Goal: Task Accomplishment & Management: Manage account settings

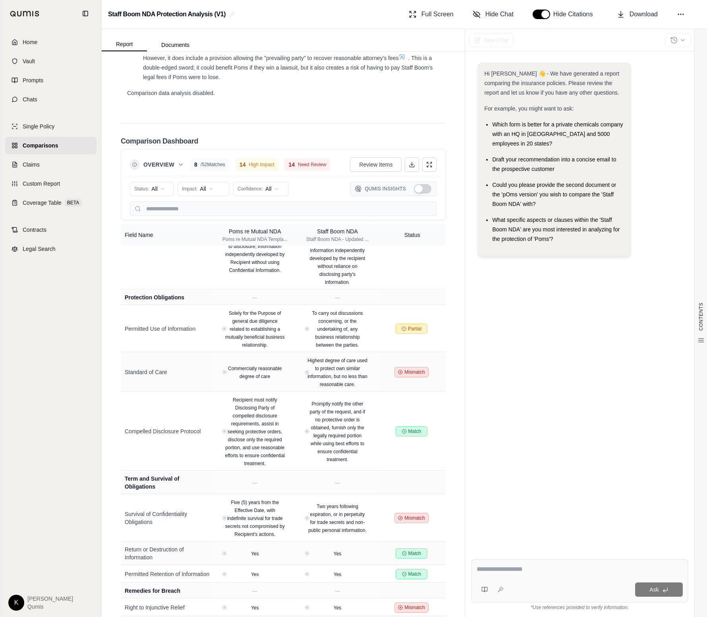
scroll to position [868, 0]
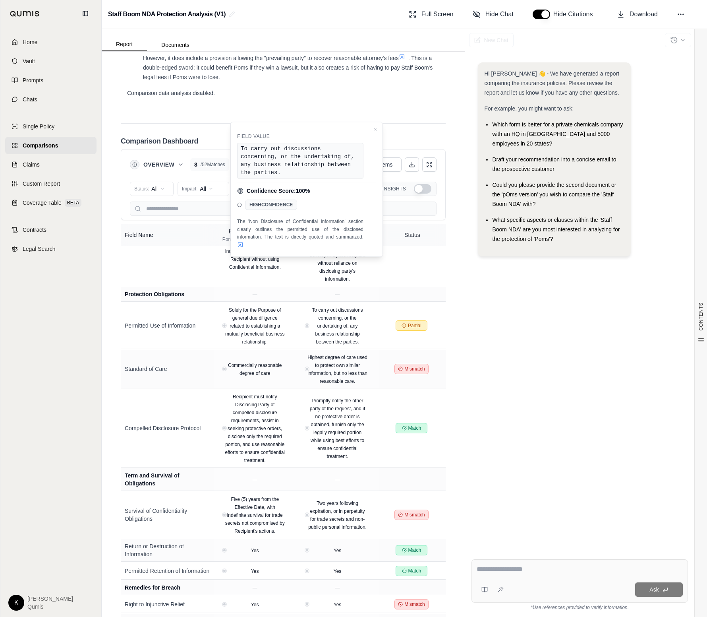
click at [513, 307] on div "Hi Leigha 👋 - We have generated a report comparing the insurance policies. Plea…" at bounding box center [580, 301] width 217 height 490
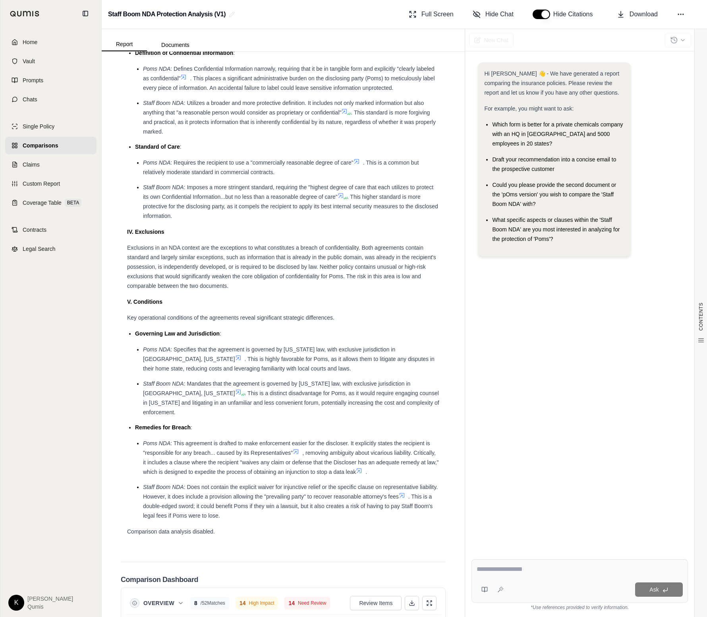
scroll to position [1730, 0]
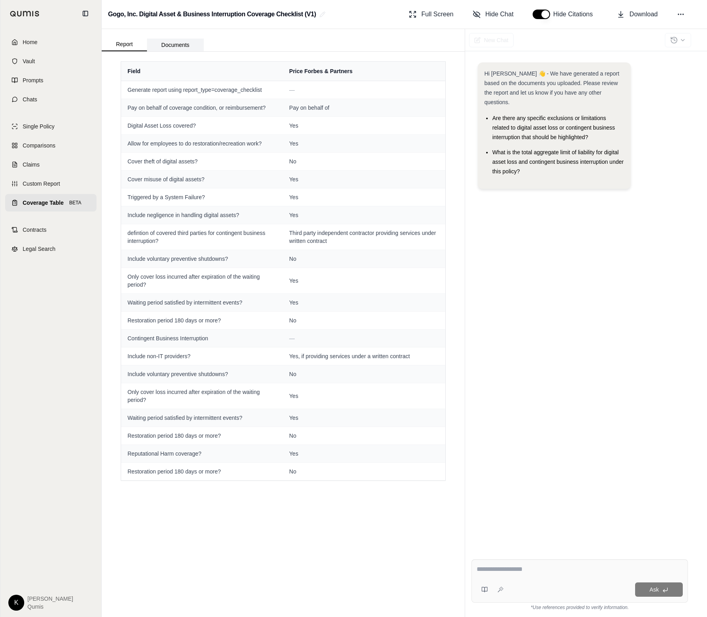
click at [171, 46] on button "Documents" at bounding box center [175, 45] width 57 height 13
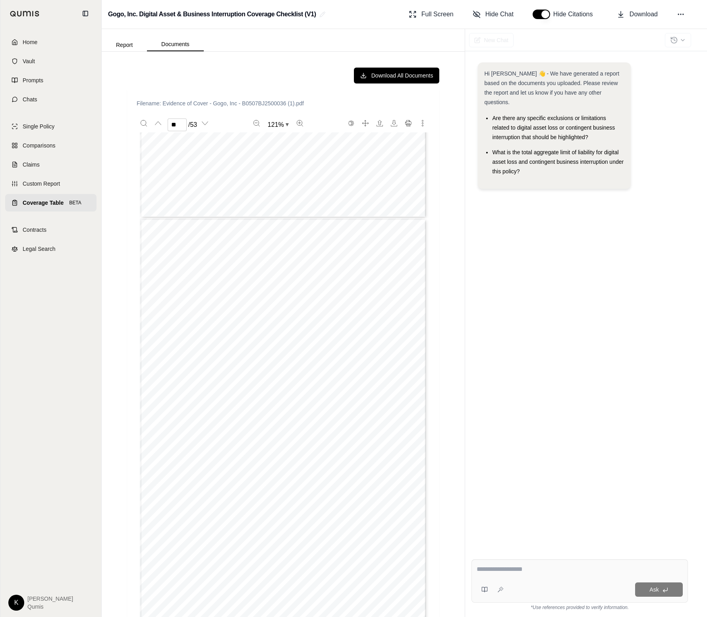
scroll to position [3617, 0]
type input "**"
click at [124, 42] on button "Report" at bounding box center [124, 45] width 45 height 13
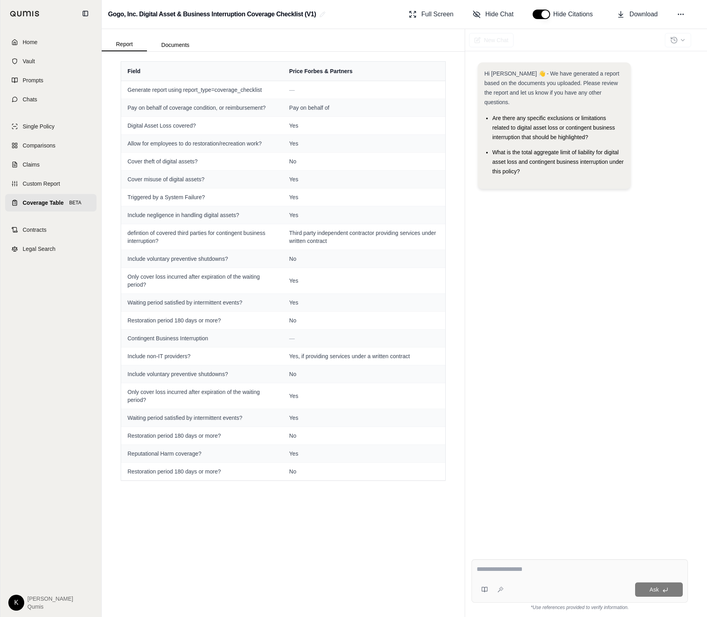
click at [33, 39] on span "Home" at bounding box center [30, 42] width 15 height 8
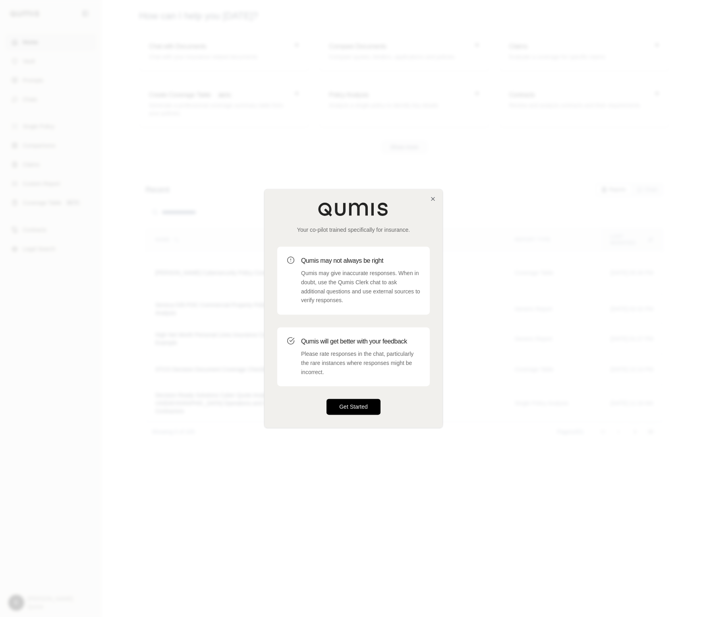
click at [344, 413] on button "Get Started" at bounding box center [354, 407] width 54 height 16
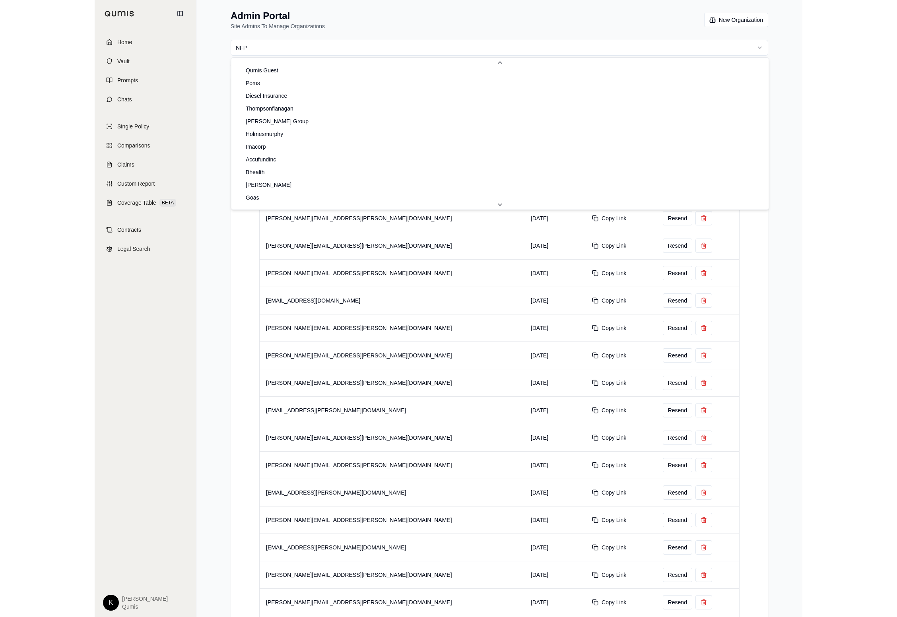
scroll to position [535, 0]
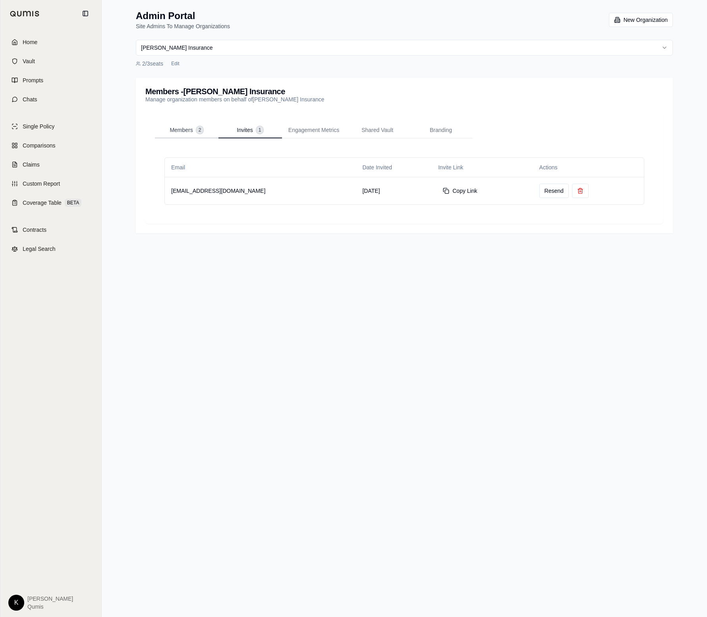
click at [180, 131] on span "Members" at bounding box center [181, 130] width 23 height 8
click at [309, 131] on span "Engagement Metrics" at bounding box center [314, 130] width 51 height 8
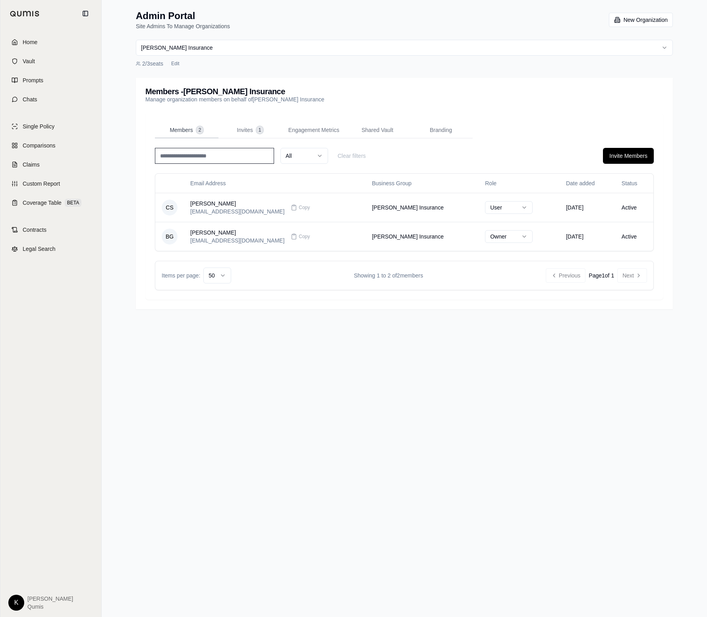
click at [163, 132] on button "Members 2" at bounding box center [187, 130] width 64 height 16
click at [18, 45] on link "Home" at bounding box center [50, 41] width 91 height 17
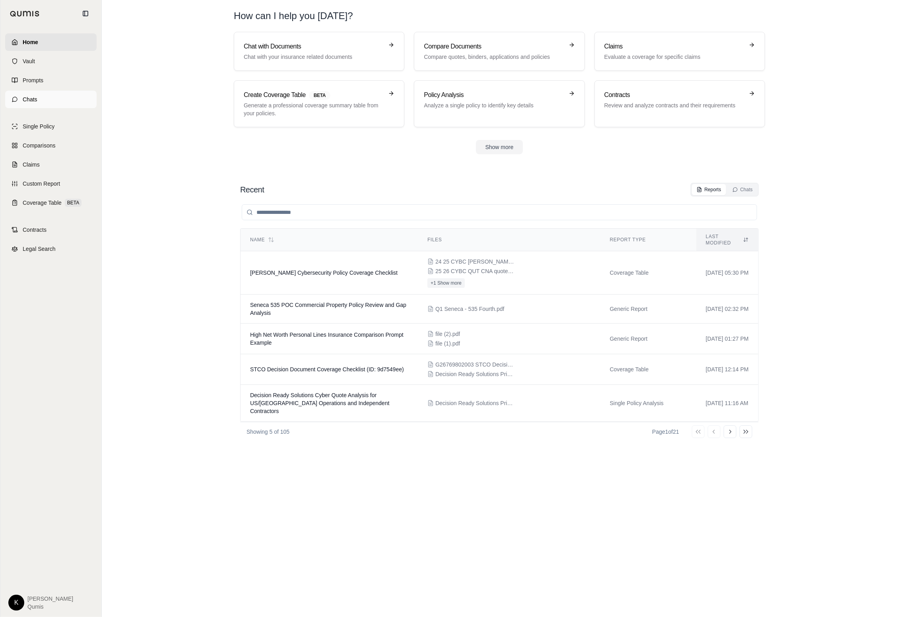
click at [25, 103] on link "Chats" at bounding box center [50, 99] width 91 height 17
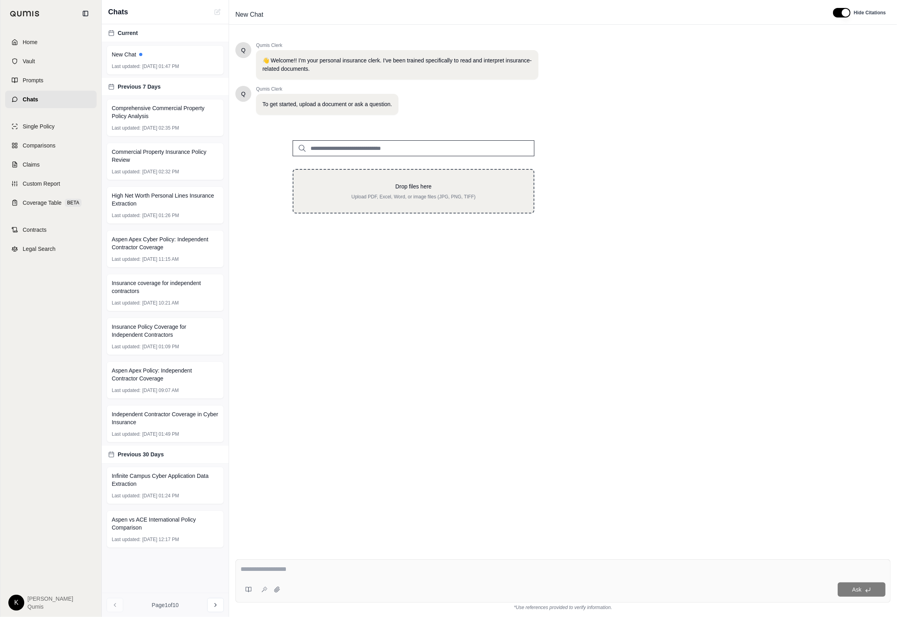
click at [374, 178] on div "Drop files here Upload PDF, Excel, Word, or image files (JPG, PNG, TIFF)" at bounding box center [414, 191] width 242 height 45
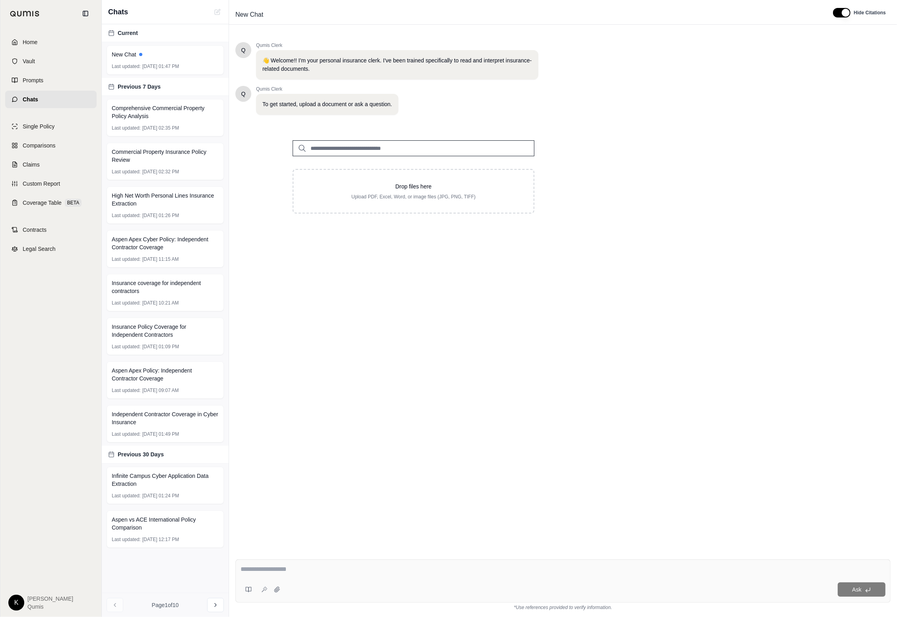
click at [482, 149] on input "search" at bounding box center [414, 148] width 242 height 16
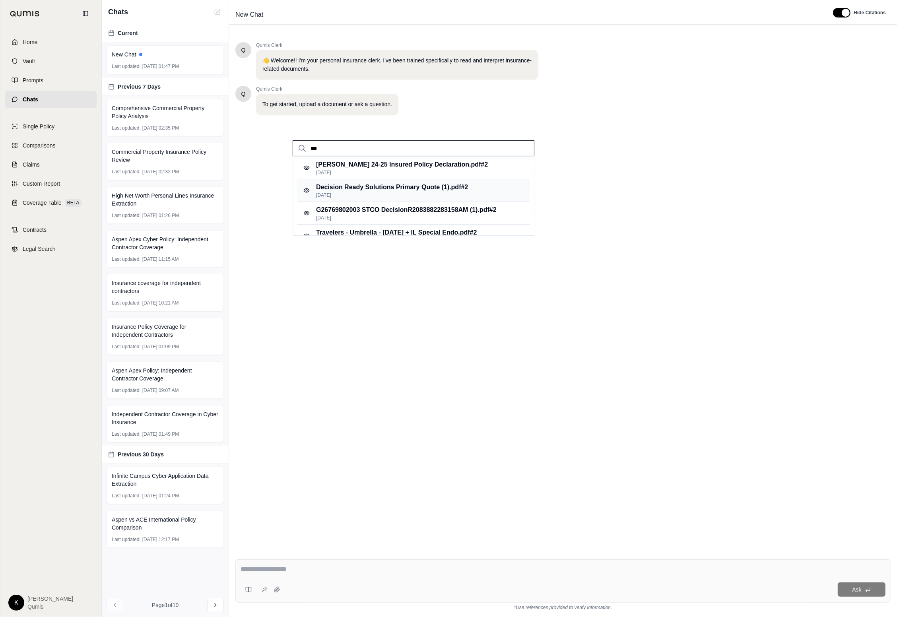
type input "***"
click at [458, 185] on p "Decision Ready Solutions Primary Quote (1).pdf #2" at bounding box center [392, 187] width 152 height 10
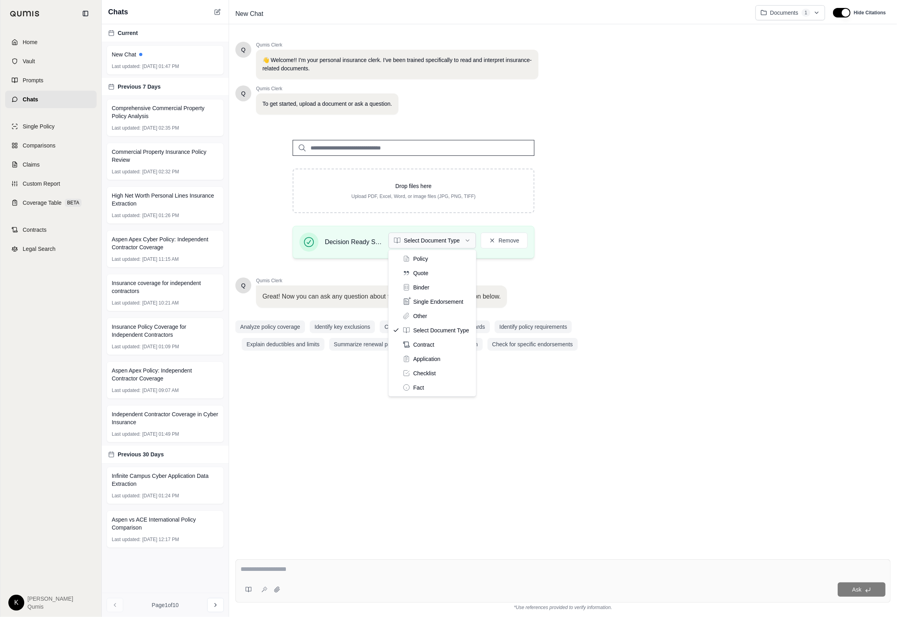
click at [415, 235] on html "Home Vault Prompts Chats Single Policy Comparisons Claims Custom Report Coverag…" at bounding box center [448, 308] width 897 height 617
click at [314, 569] on textarea at bounding box center [562, 569] width 645 height 10
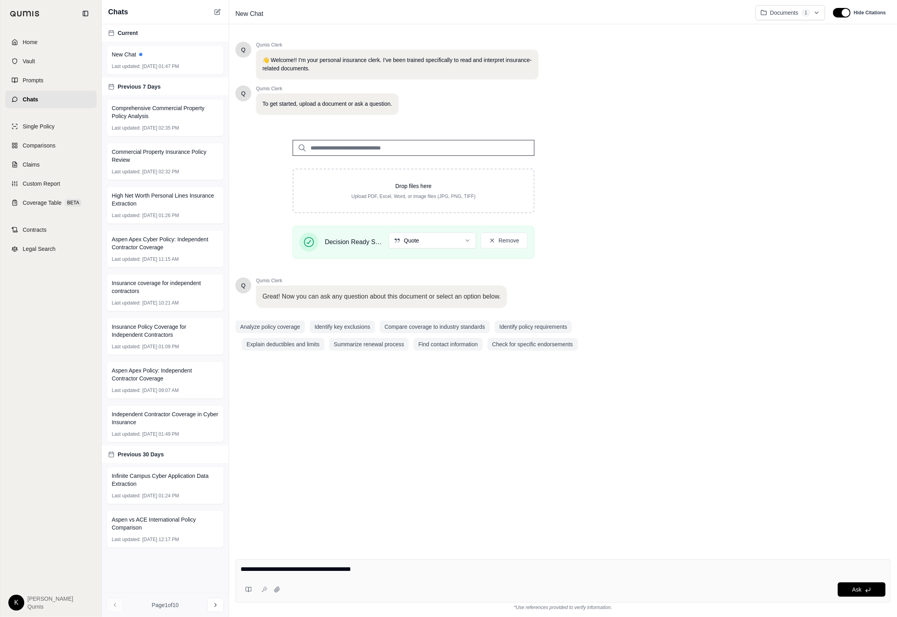
type textarea "**********"
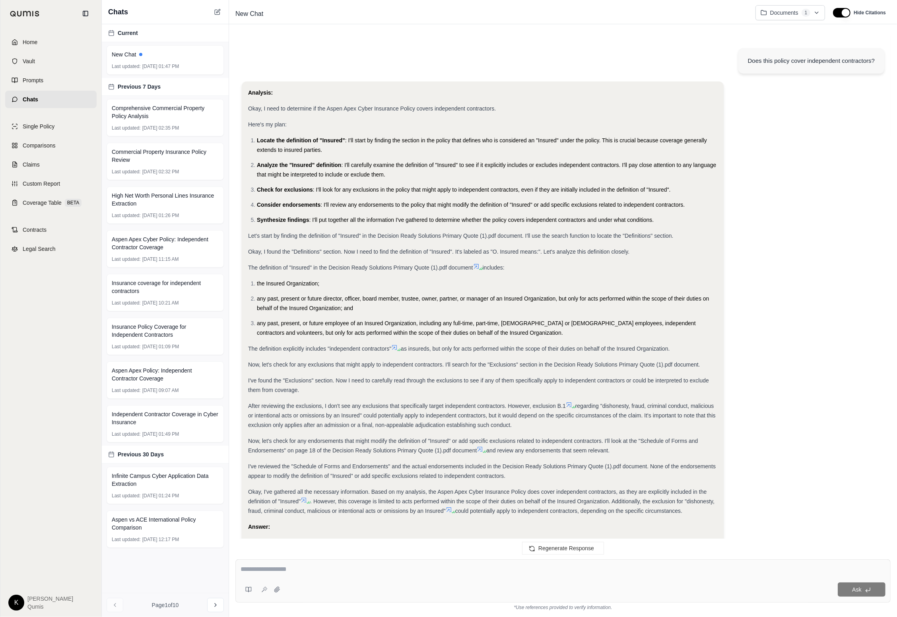
scroll to position [77, 0]
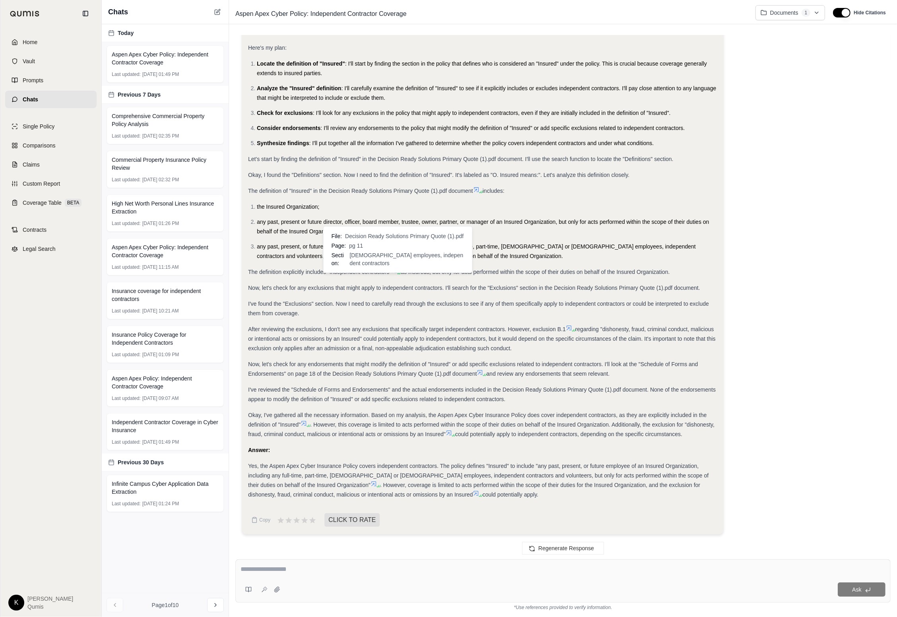
click at [395, 272] on icon at bounding box center [394, 270] width 6 height 6
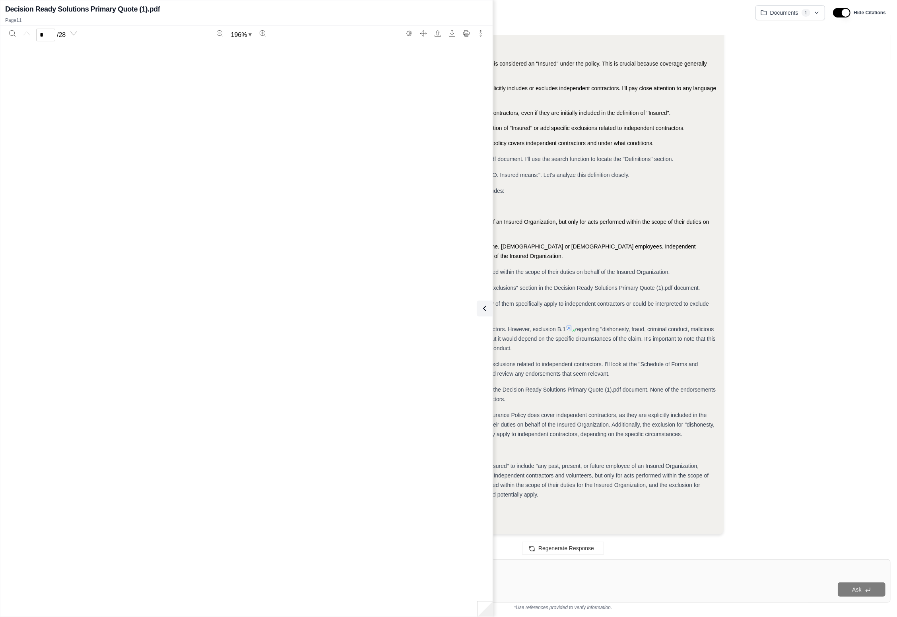
type input "**"
click at [485, 304] on icon at bounding box center [483, 309] width 10 height 10
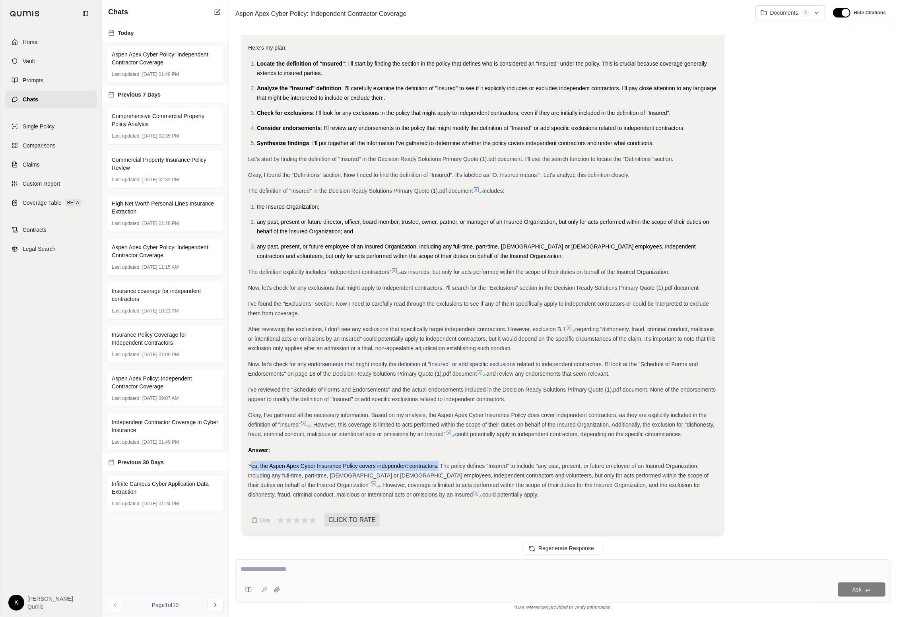
drag, startPoint x: 250, startPoint y: 464, endPoint x: 439, endPoint y: 494, distance: 191.1
click at [438, 466] on span "Yes, the Aspen Apex Cyber Insurance Policy covers independent contractors. The …" at bounding box center [478, 475] width 460 height 25
click at [370, 581] on div "Ask" at bounding box center [562, 589] width 645 height 16
click at [342, 574] on textarea at bounding box center [562, 569] width 645 height 10
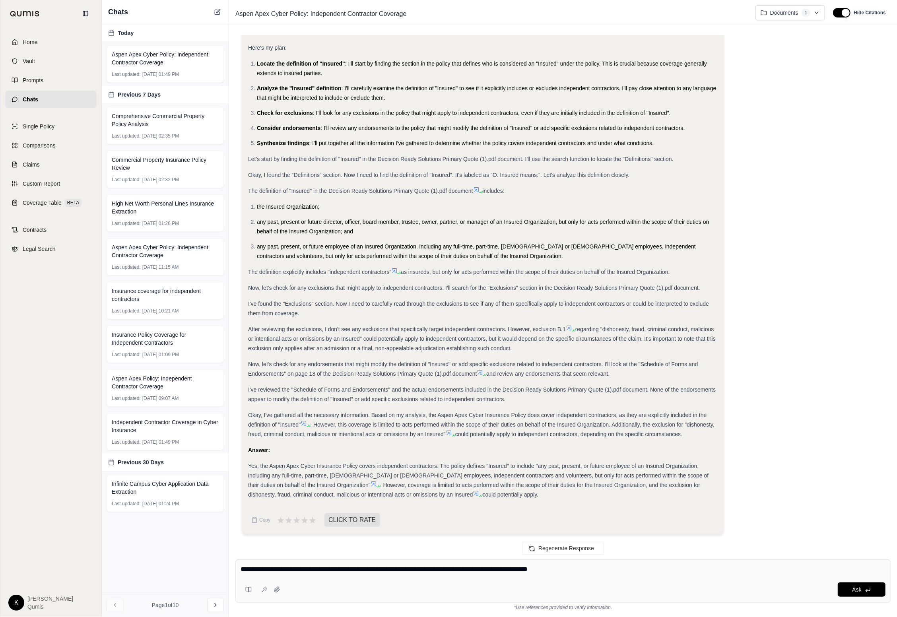
type textarea "**********"
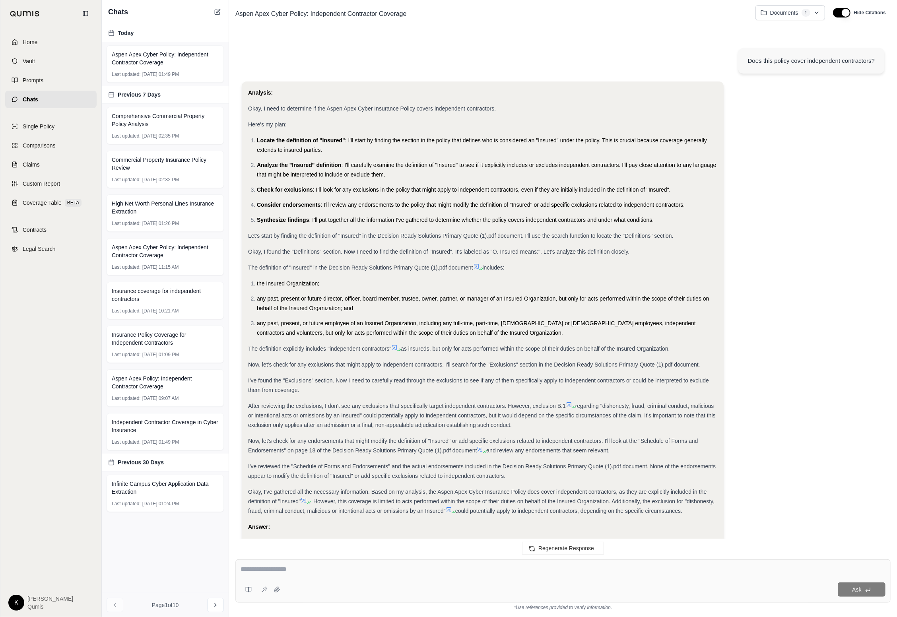
scroll to position [836, 0]
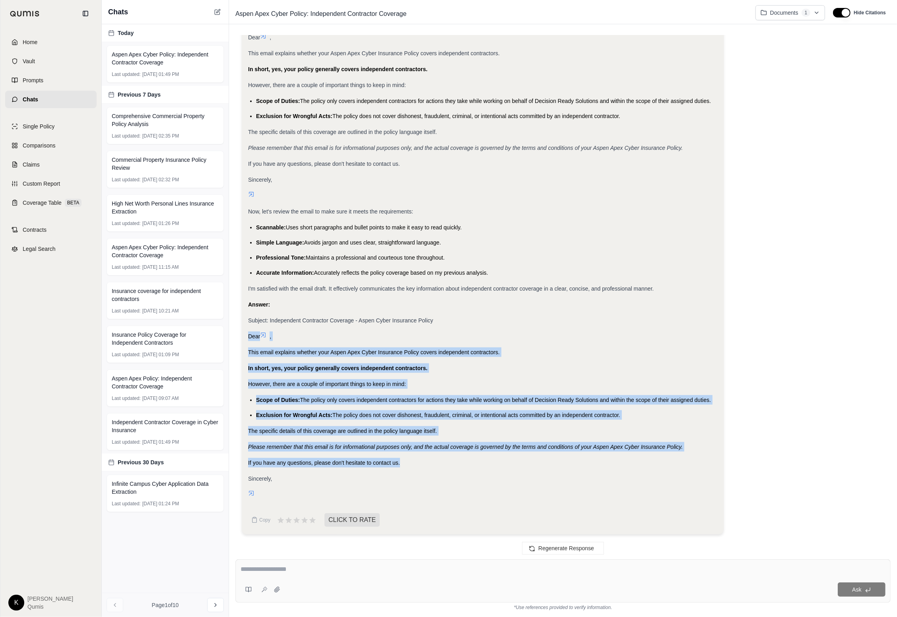
drag, startPoint x: 248, startPoint y: 336, endPoint x: 521, endPoint y: 470, distance: 304.0
click at [518, 467] on div "Analysis: Okay, I need to draft an email explaining the coverage for independen…" at bounding box center [482, 168] width 469 height 662
click at [42, 204] on span "Coverage Table" at bounding box center [42, 203] width 39 height 8
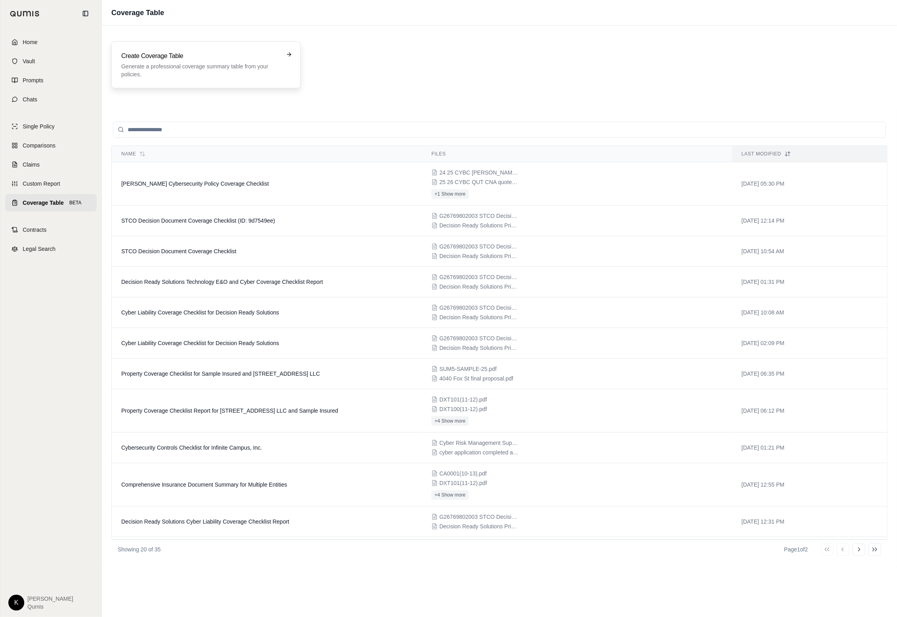
click at [202, 65] on p "Generate a professional coverage summary table from your policies." at bounding box center [200, 70] width 158 height 16
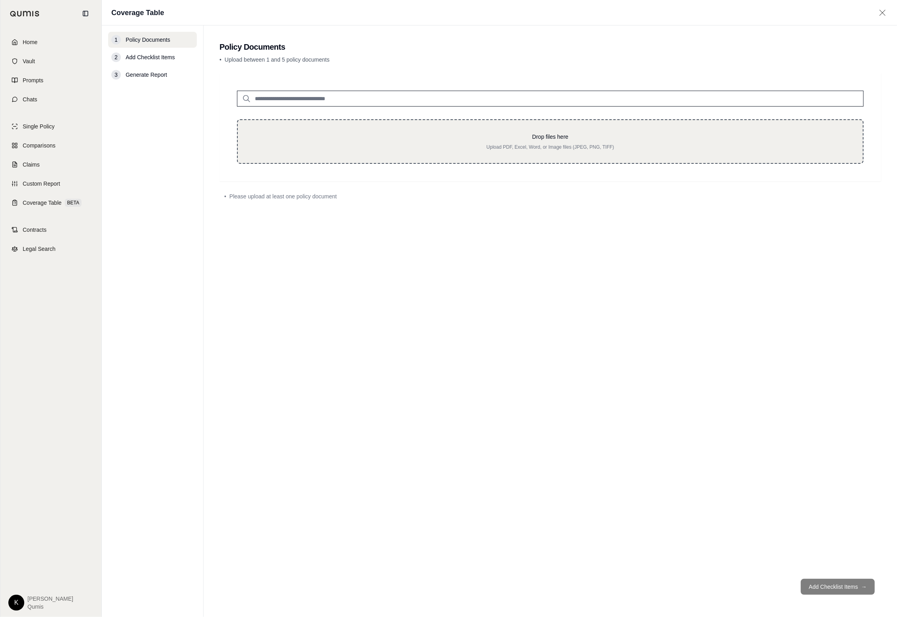
click at [456, 145] on p "Upload PDF, Excel, Word, or Image files (JPEG, PNG, TIFF)" at bounding box center [549, 147] width 599 height 6
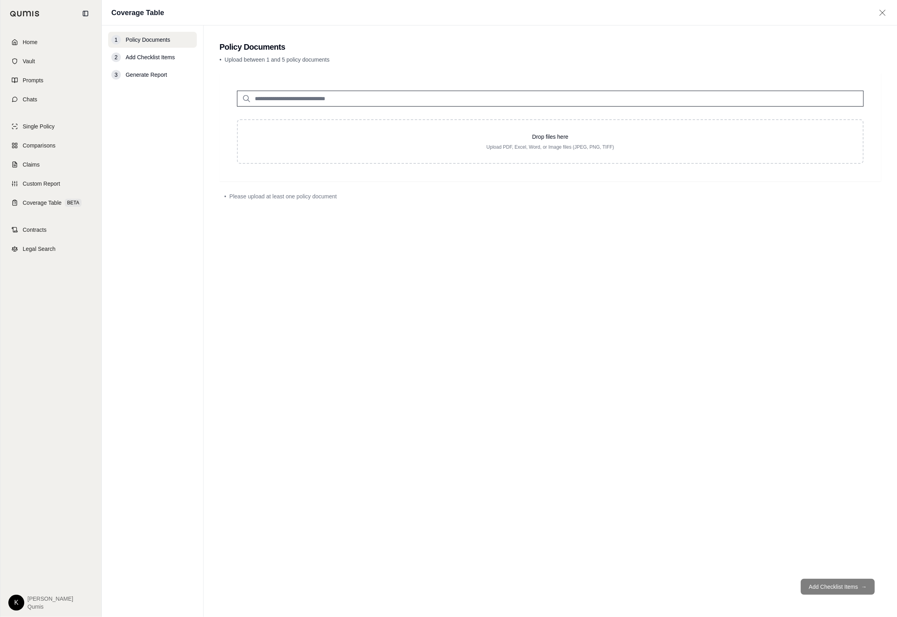
click at [479, 99] on input "search" at bounding box center [550, 99] width 626 height 16
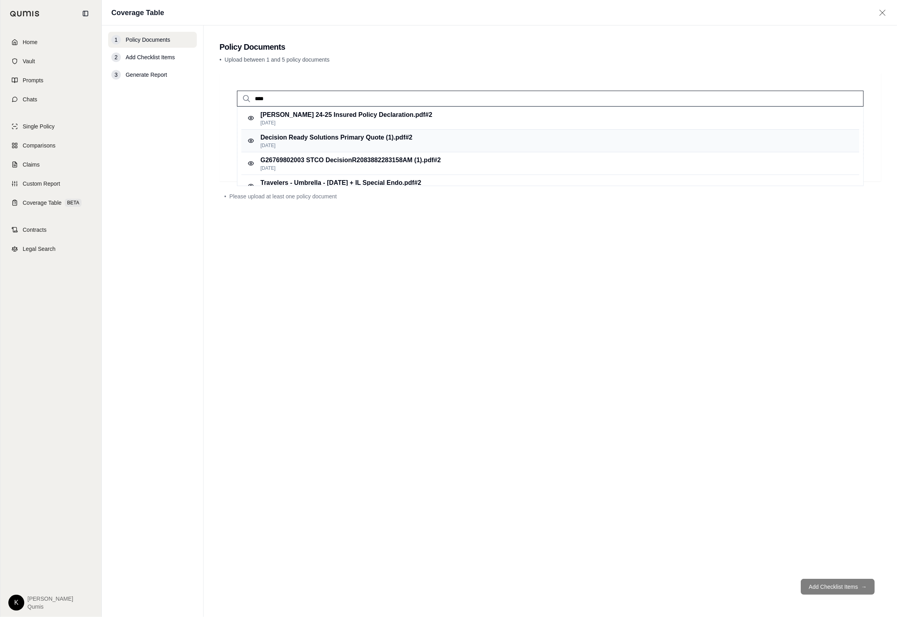
type input "****"
click at [470, 145] on div "Decision Ready Solutions Primary Quote (1).pdf #2 [DATE]" at bounding box center [550, 141] width 618 height 23
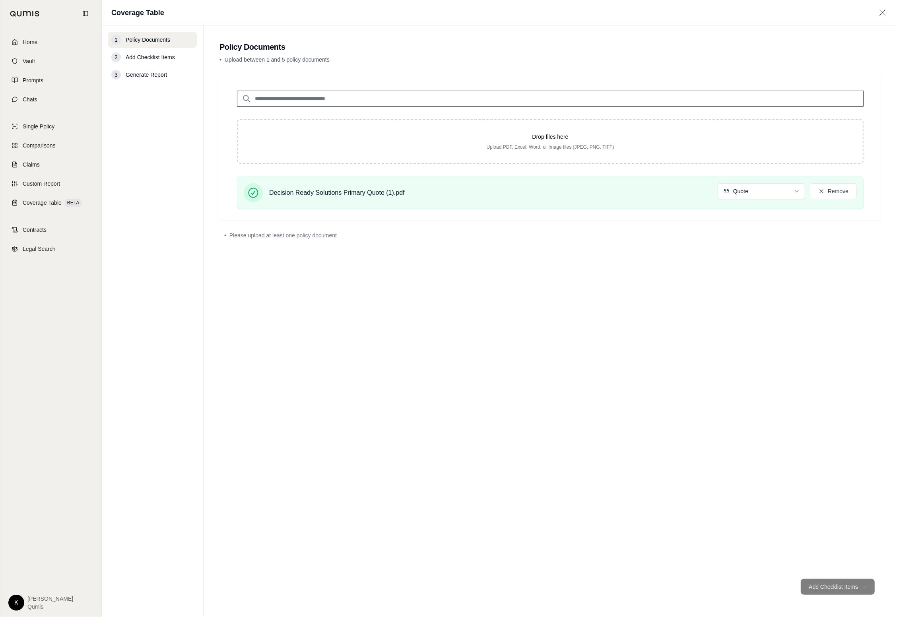
click at [328, 101] on input "search" at bounding box center [550, 99] width 626 height 16
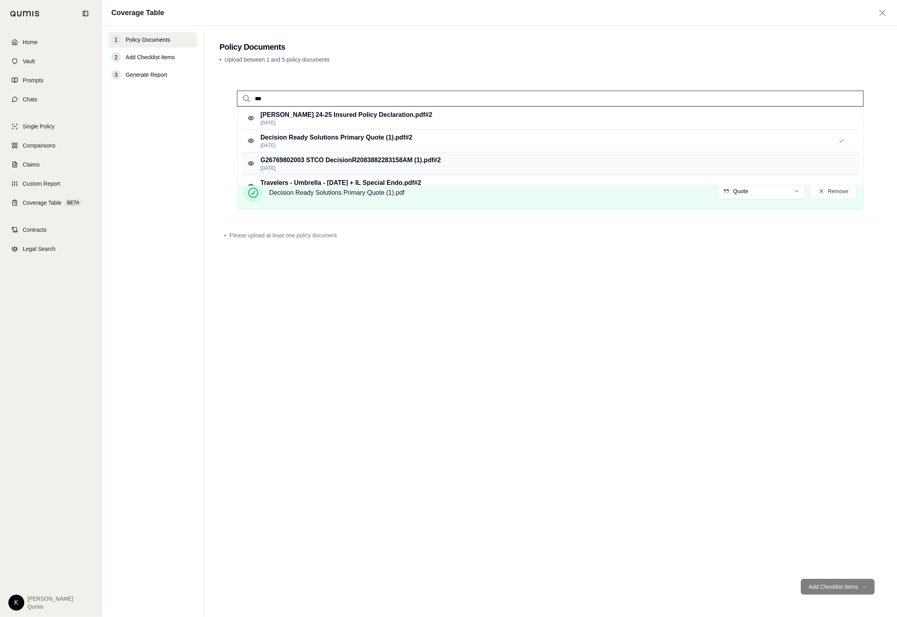
type input "***"
click at [374, 165] on p "[DATE]" at bounding box center [350, 168] width 180 height 6
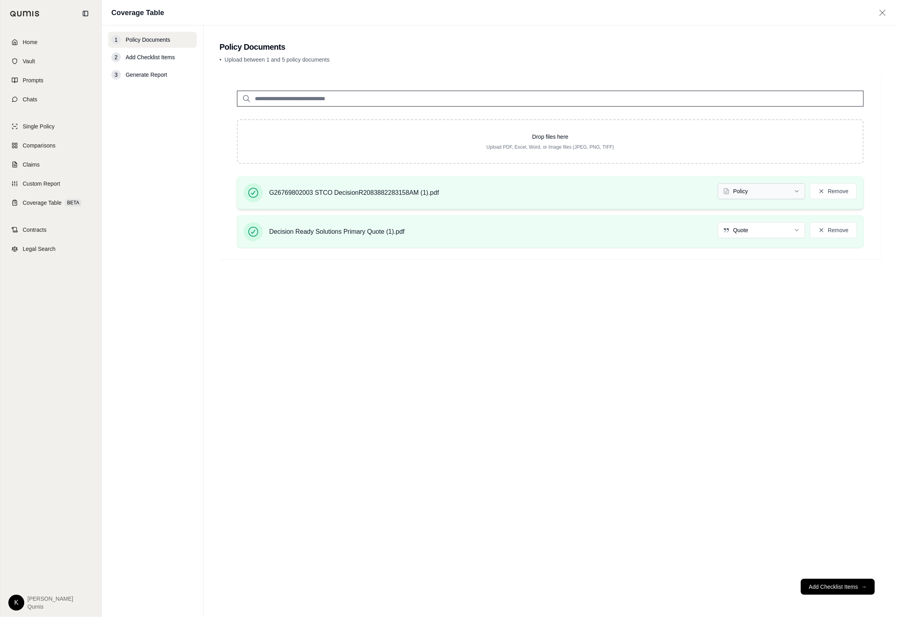
click at [707, 197] on html "Home Vault Prompts Chats Single Policy Comparisons Claims Custom Report Coverag…" at bounding box center [448, 308] width 897 height 617
click at [605, 160] on html "Home Vault Prompts Chats Single Policy Comparisons Claims Custom Report Coverag…" at bounding box center [448, 308] width 897 height 617
click at [707, 587] on button "Add Checklist Items →" at bounding box center [838, 587] width 74 height 16
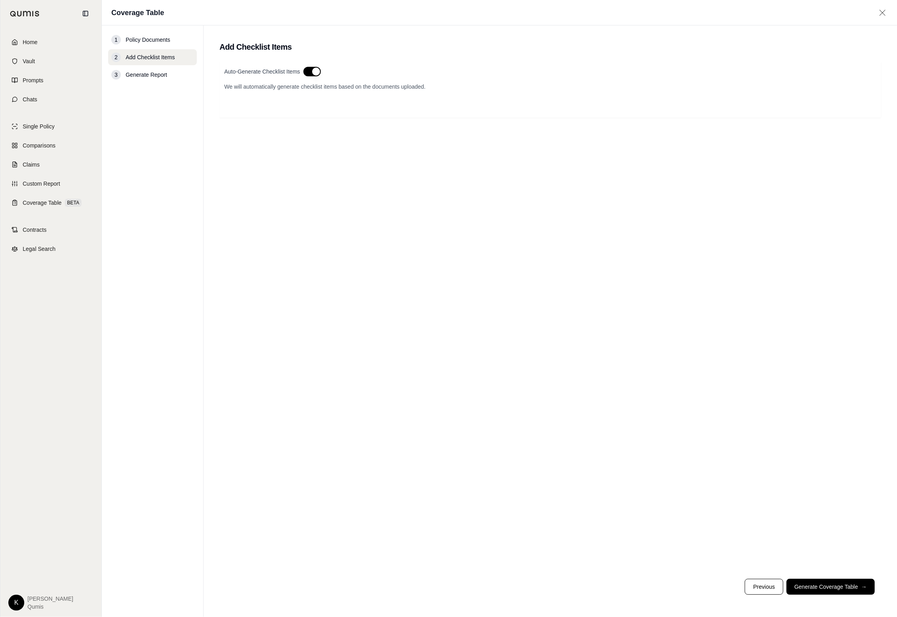
click at [314, 74] on button "button" at bounding box center [311, 72] width 17 height 10
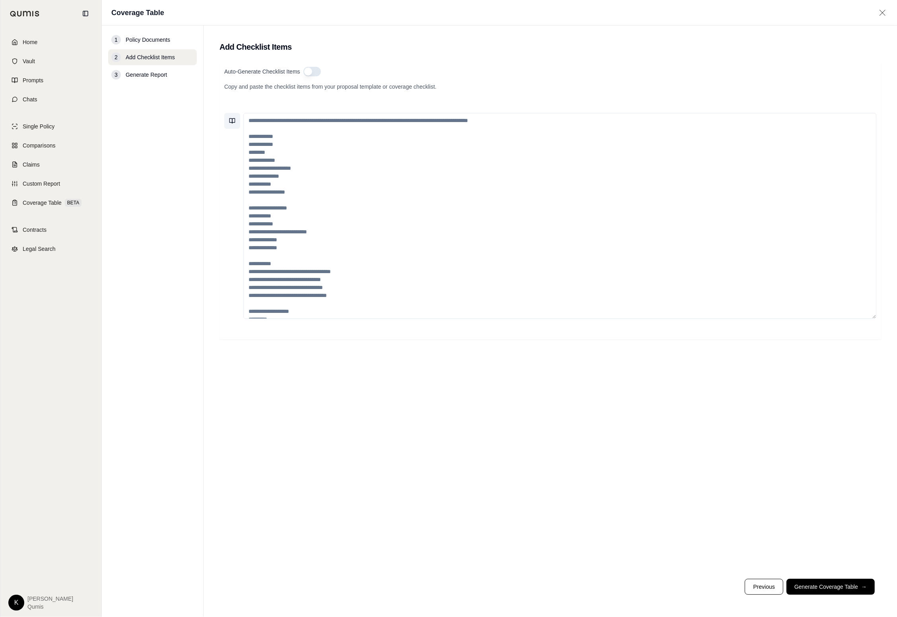
click at [229, 125] on button at bounding box center [232, 121] width 16 height 16
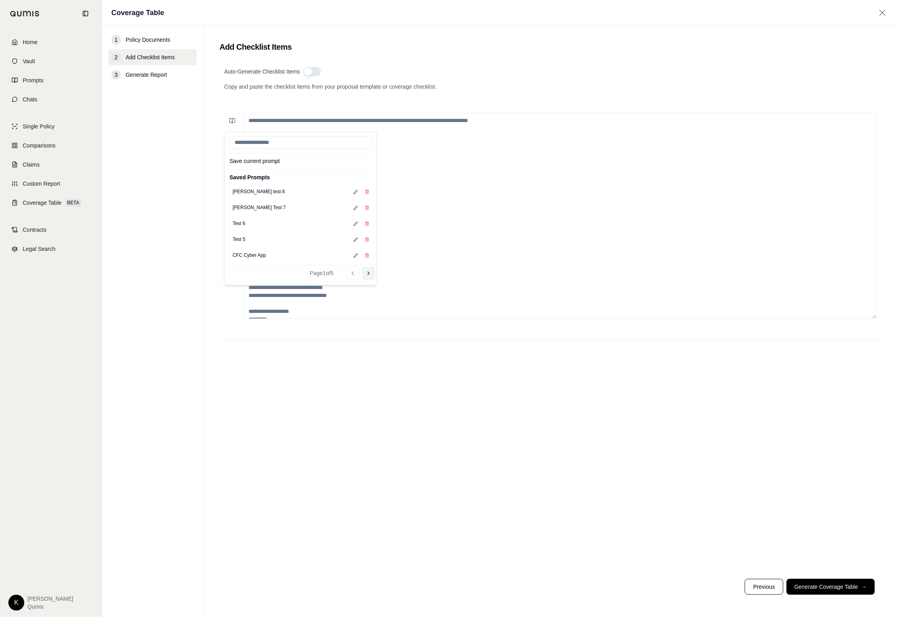
click at [370, 274] on icon at bounding box center [368, 273] width 6 height 6
click at [368, 273] on icon at bounding box center [368, 273] width 6 height 6
click at [279, 209] on div "Cyber Checklist" at bounding box center [300, 208] width 149 height 16
click at [259, 209] on button "Cyber Checklist" at bounding box center [249, 207] width 40 height 11
type textarea "**********"
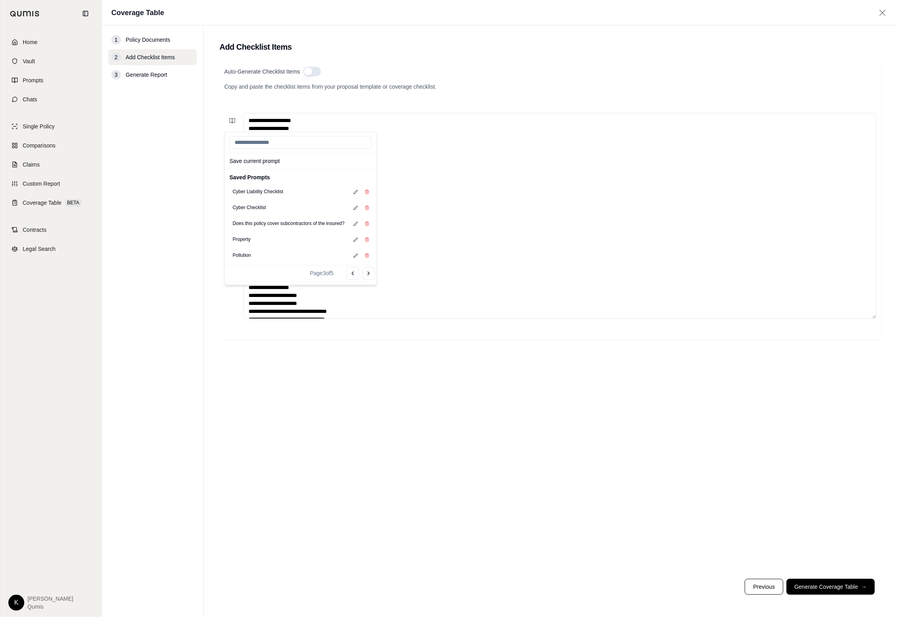
click at [523, 384] on div "Auto-Generate Checklist Items Copy and paste the checklist items from your prop…" at bounding box center [549, 317] width 661 height 510
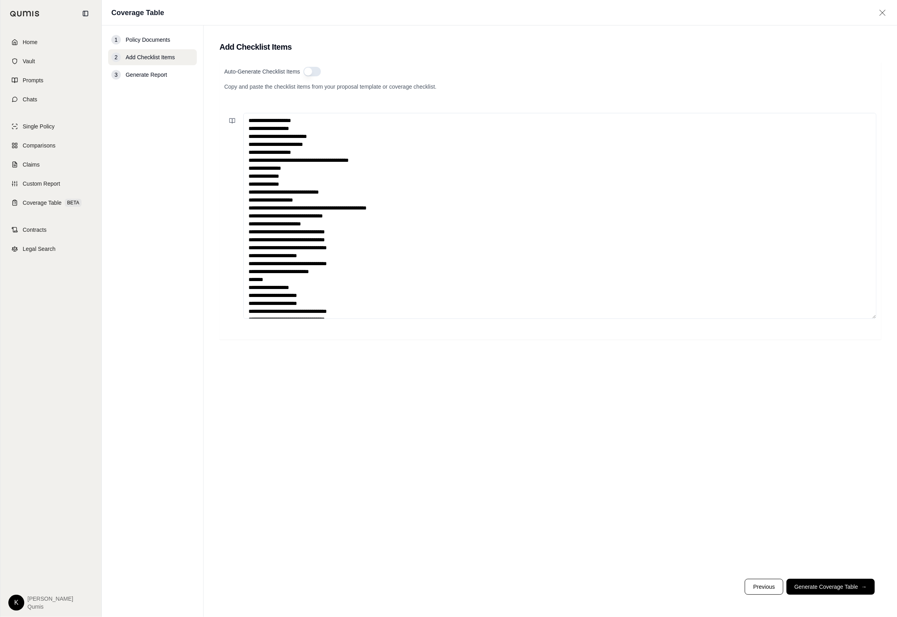
click at [707, 603] on main "Add Checklist Items Auto-Generate Checklist Items Copy and paste the checklist …" at bounding box center [550, 320] width 693 height 591
click at [707, 587] on button "Generate Coverage Table →" at bounding box center [830, 587] width 88 height 16
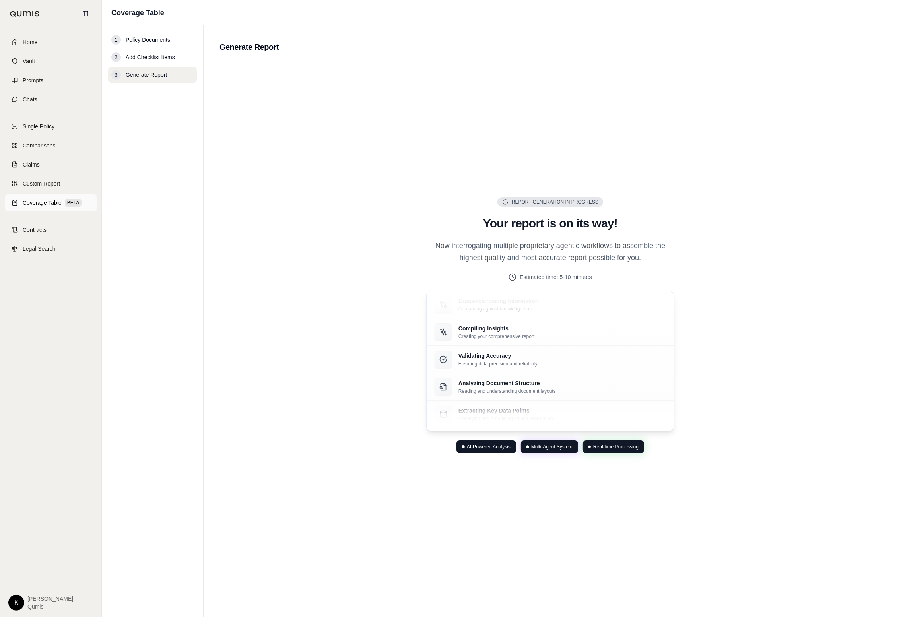
click at [44, 210] on link "Coverage Table BETA" at bounding box center [50, 202] width 91 height 17
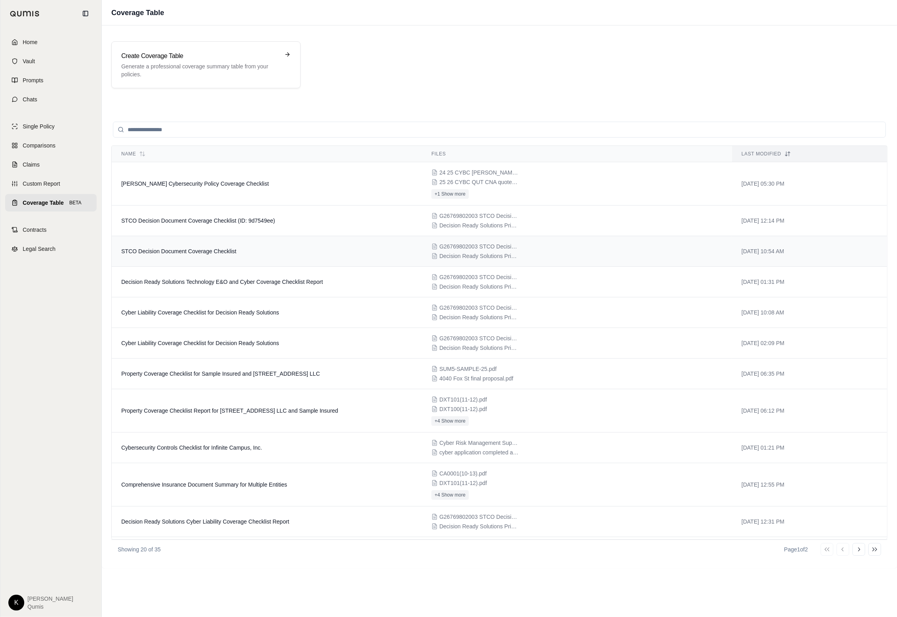
click at [303, 259] on td "STCO Decision Document Coverage Checklist" at bounding box center [267, 251] width 310 height 31
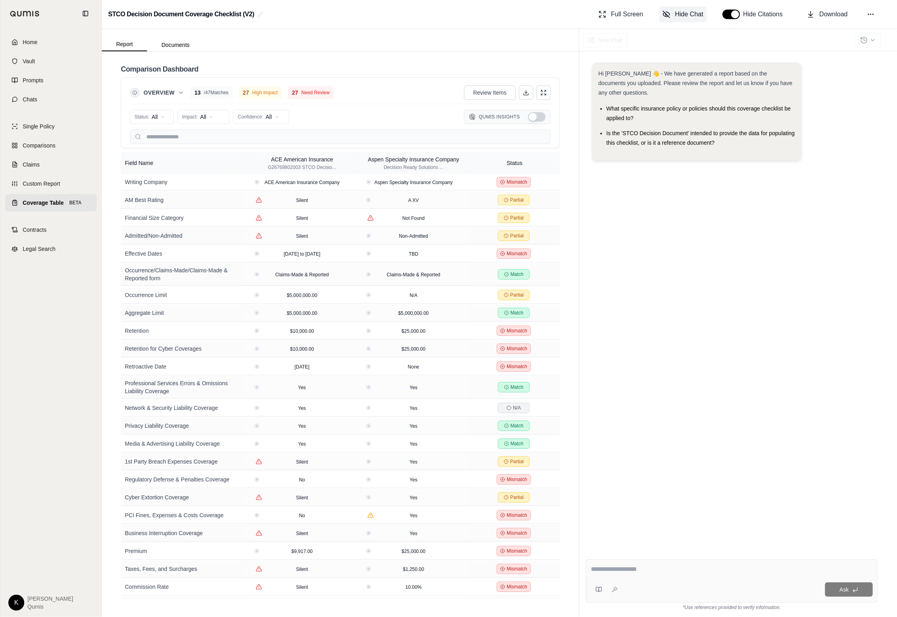
click at [675, 14] on span "Hide Chat" at bounding box center [689, 15] width 28 height 10
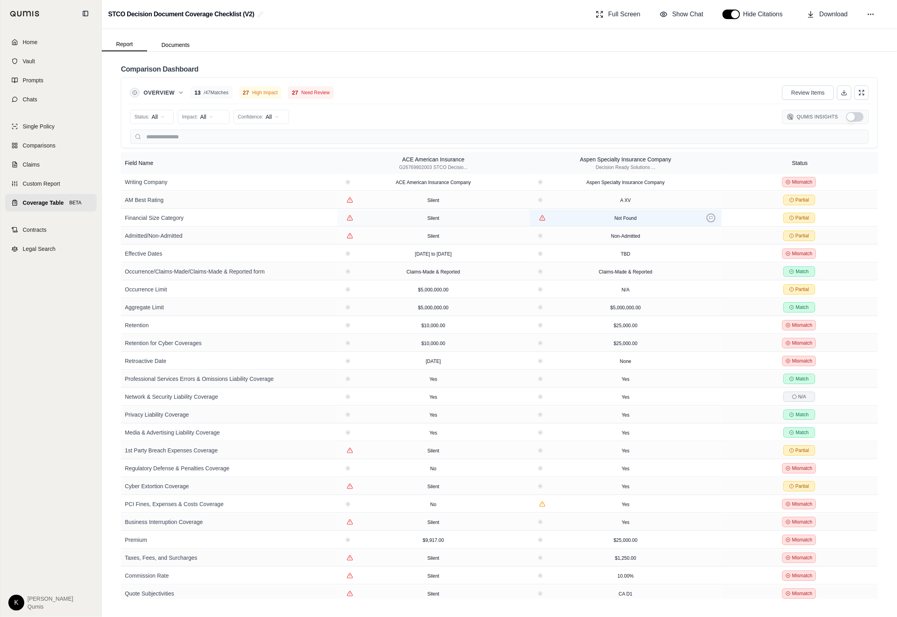
click at [707, 219] on icon at bounding box center [711, 218] width 4 height 4
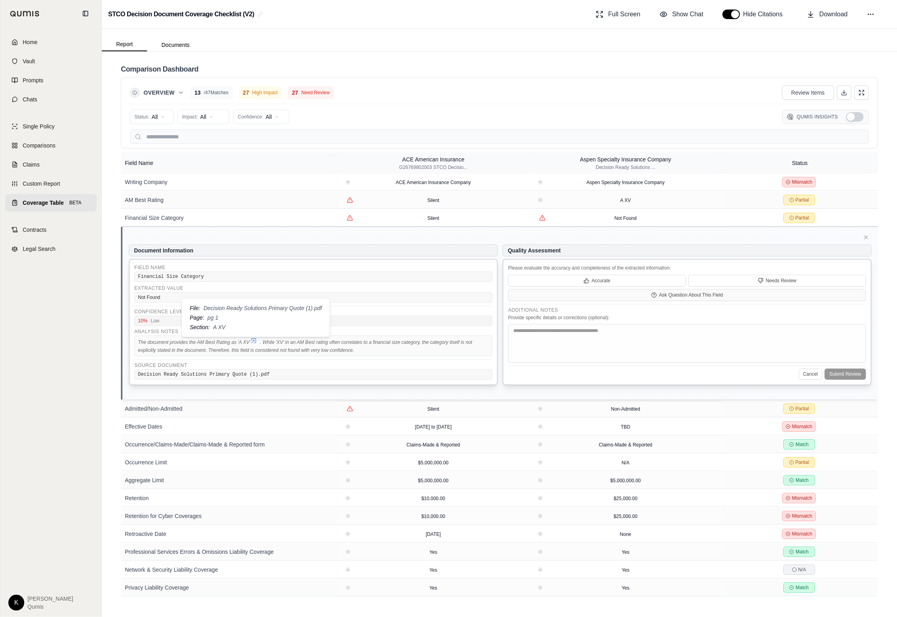
click at [254, 341] on icon at bounding box center [253, 340] width 6 height 6
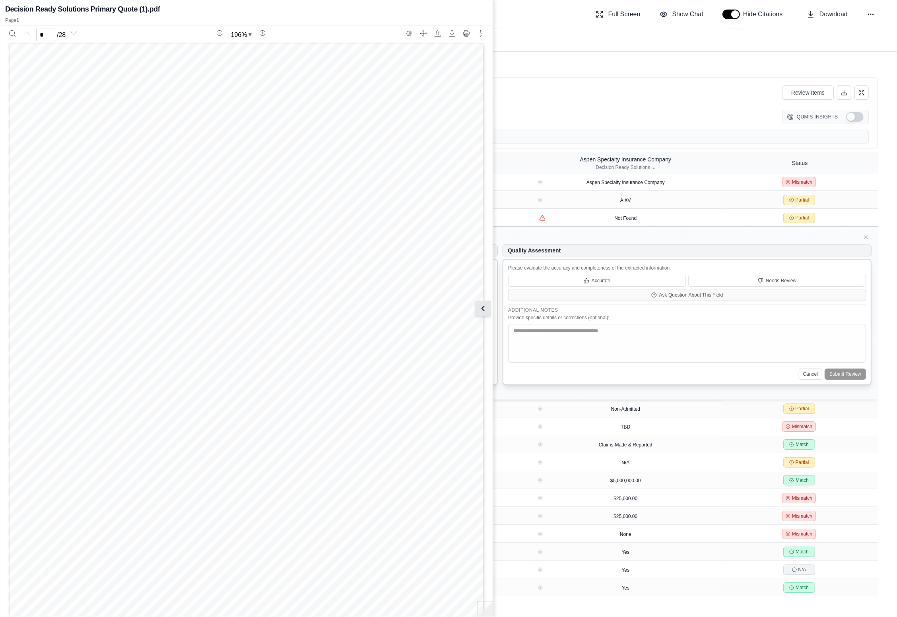
click at [490, 306] on button at bounding box center [483, 308] width 16 height 16
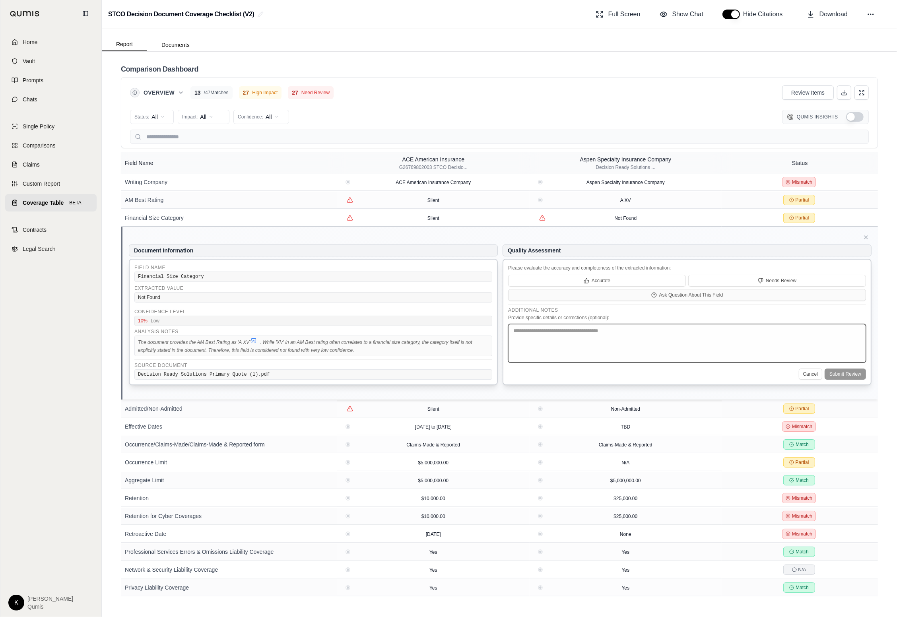
drag, startPoint x: 616, startPoint y: 346, endPoint x: 608, endPoint y: 348, distance: 8.7
click at [616, 345] on textarea at bounding box center [687, 343] width 358 height 39
click at [707, 237] on icon at bounding box center [865, 237] width 3 height 3
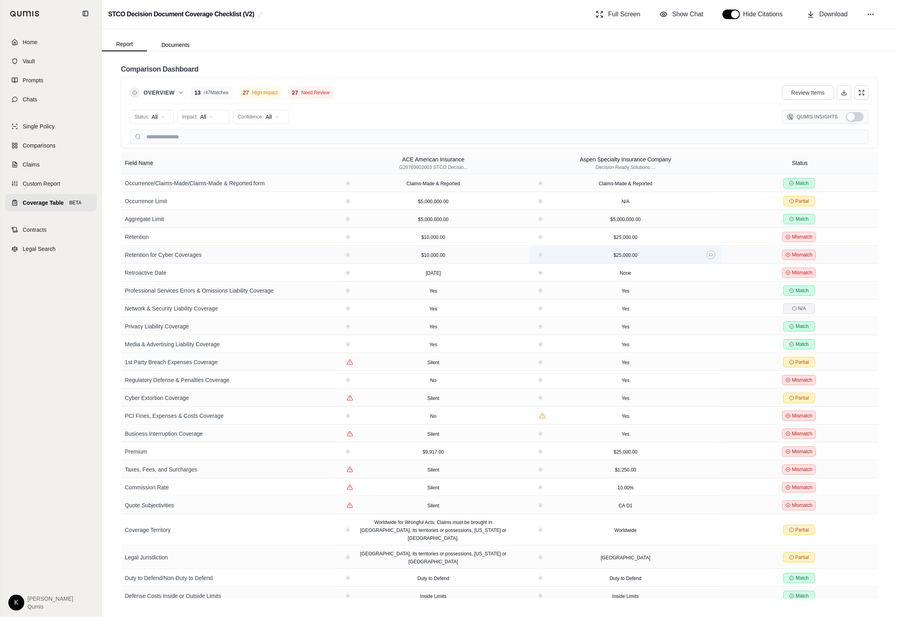
scroll to position [89, 0]
click at [707, 238] on icon at bounding box center [711, 236] width 4 height 4
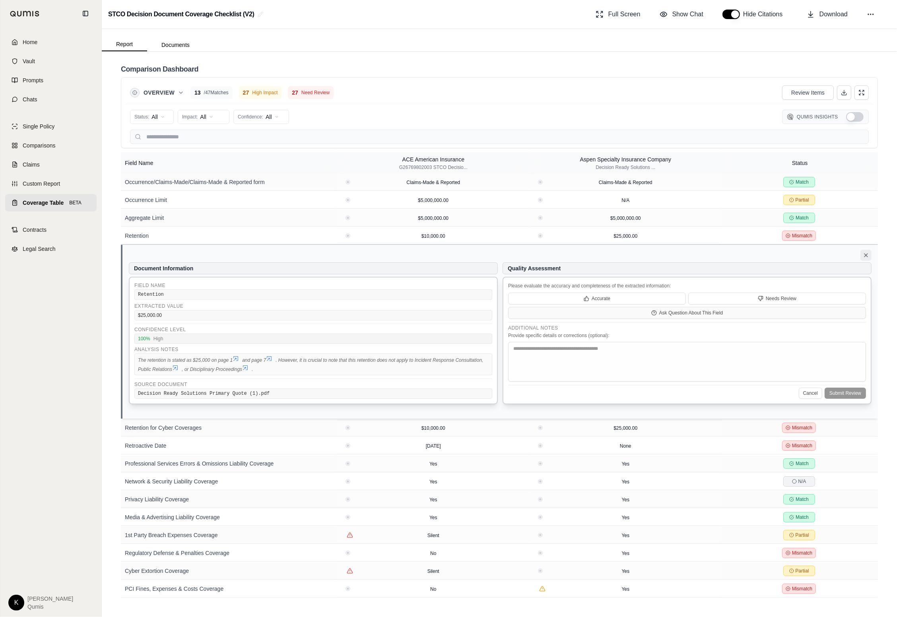
click at [707, 258] on icon at bounding box center [866, 255] width 6 height 6
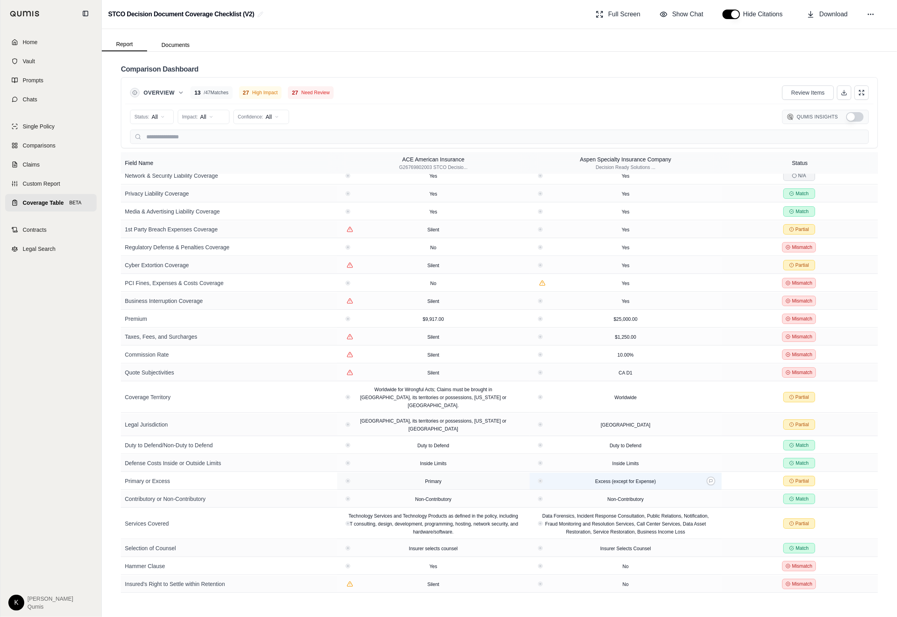
scroll to position [233, 0]
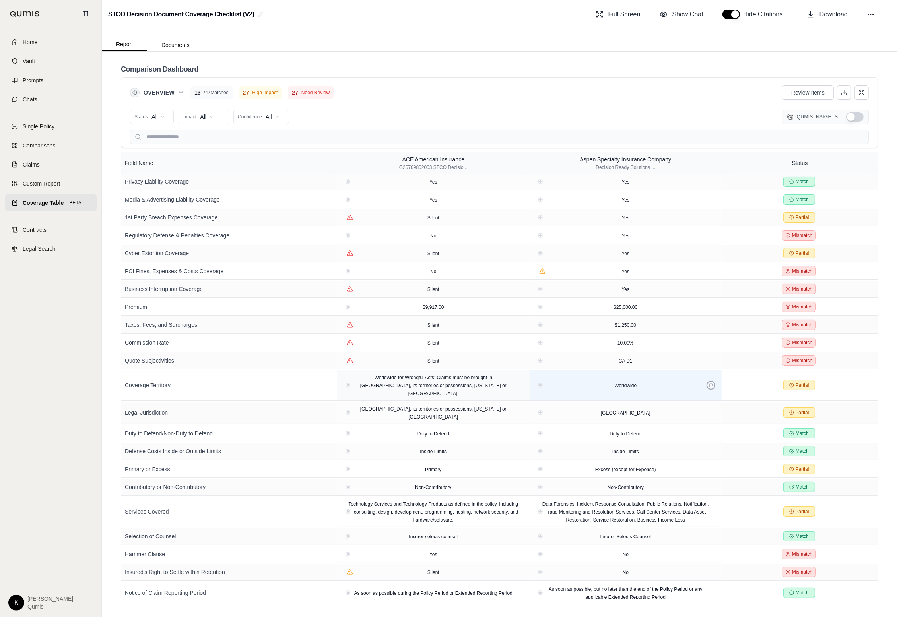
click at [707, 390] on button at bounding box center [710, 385] width 9 height 9
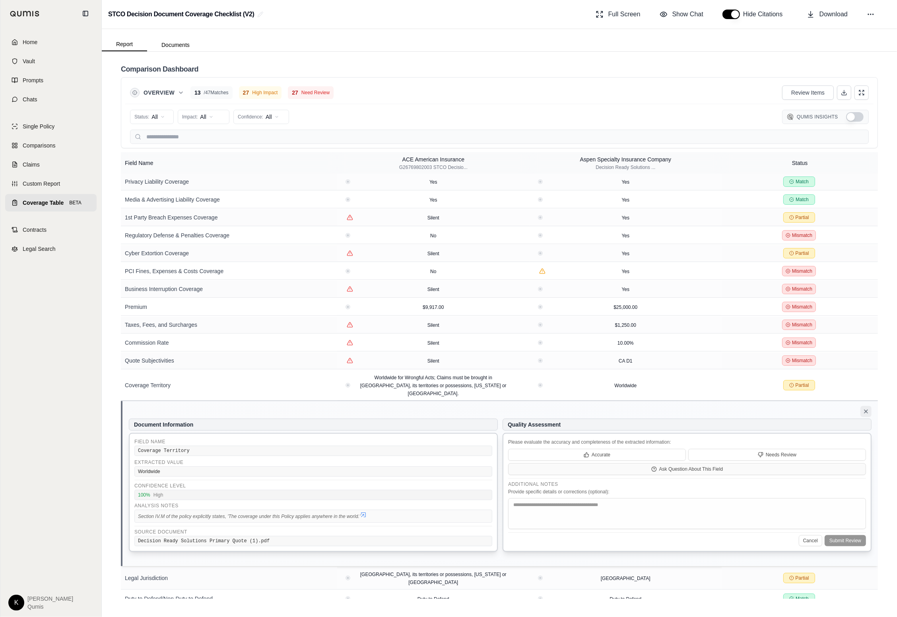
click at [707, 411] on icon at bounding box center [866, 411] width 6 height 6
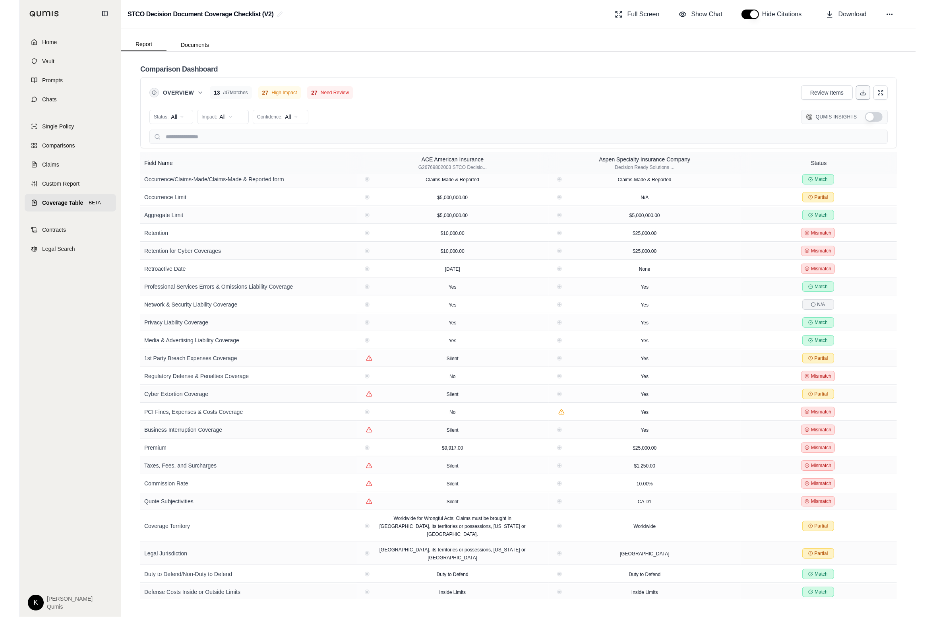
scroll to position [90, 0]
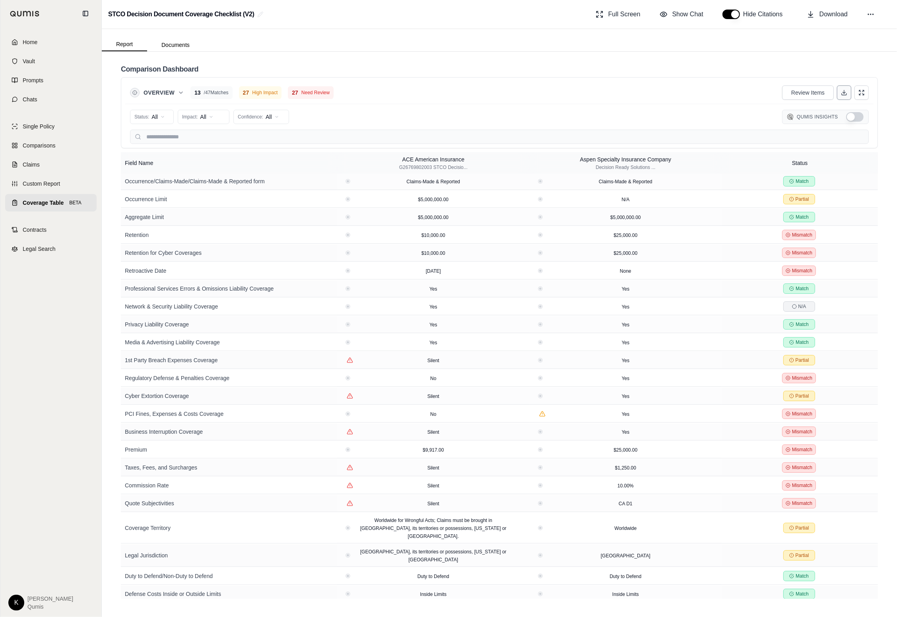
click at [707, 97] on button at bounding box center [844, 92] width 14 height 14
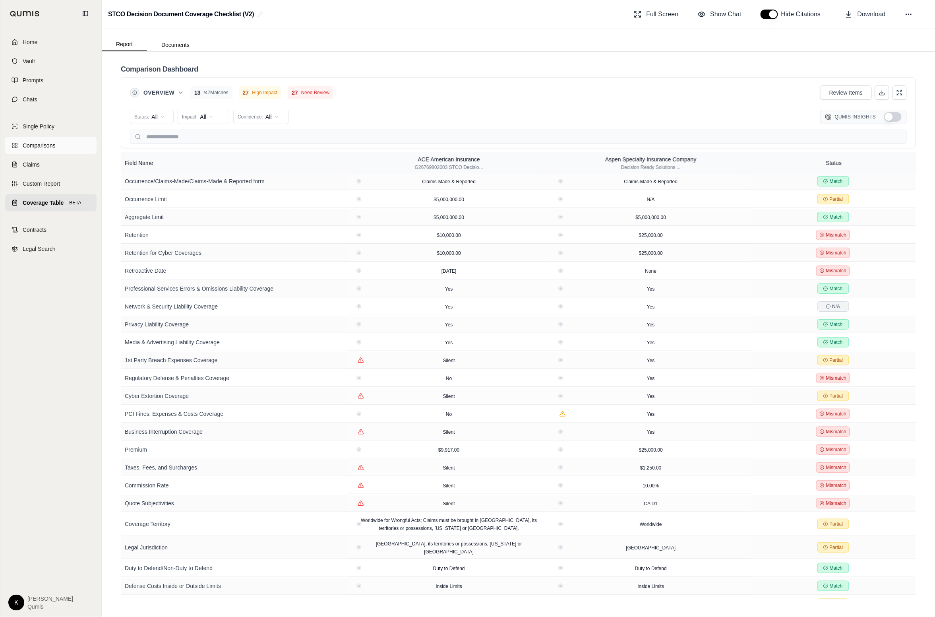
click at [39, 150] on link "Comparisons" at bounding box center [50, 145] width 91 height 17
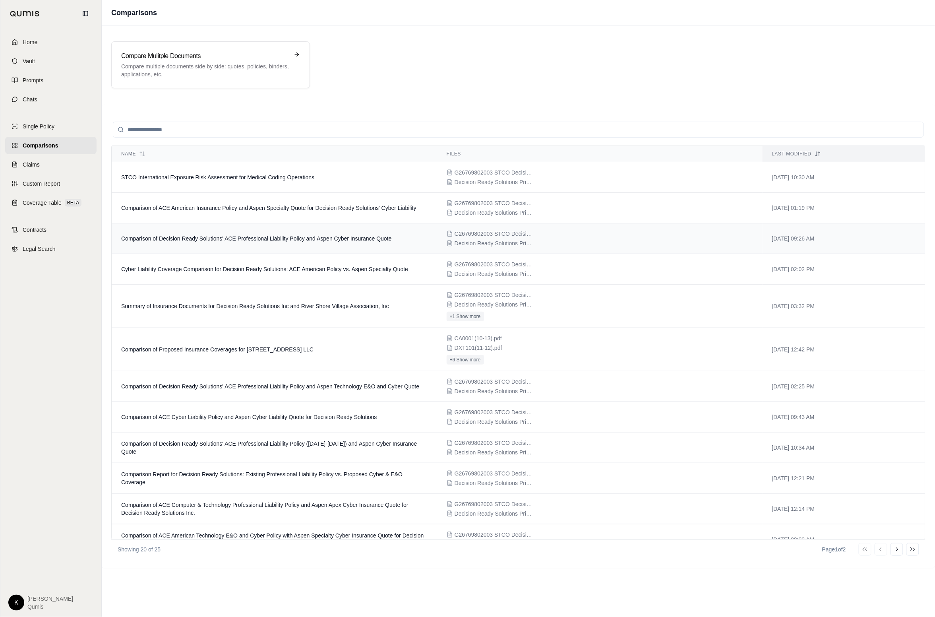
click at [235, 242] on span "Comparison of Decision Ready Solutions' ACE Professional Liability Policy and A…" at bounding box center [256, 238] width 270 height 6
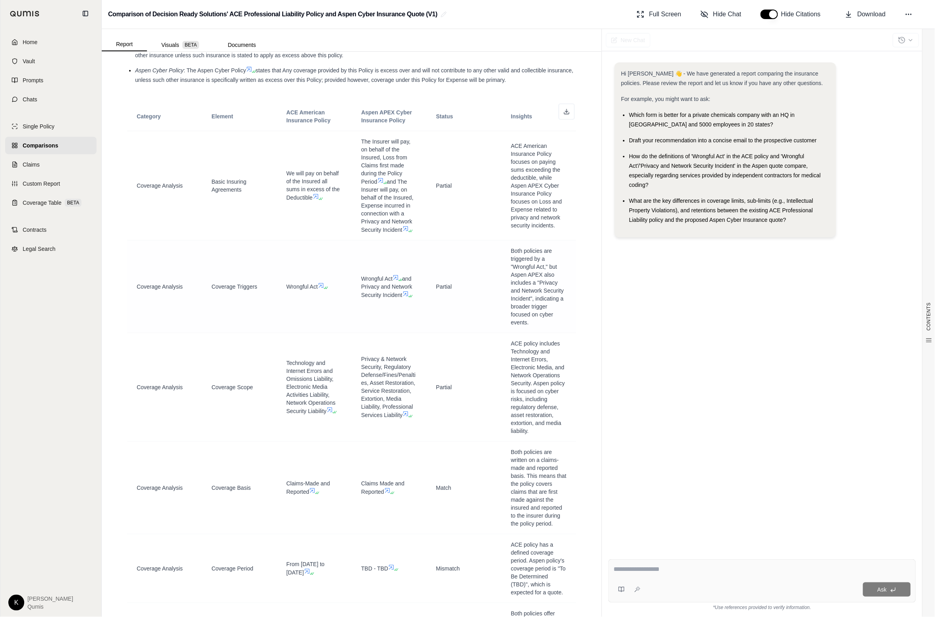
scroll to position [1653, 0]
click at [707, 14] on span "Hide Chat" at bounding box center [727, 15] width 28 height 10
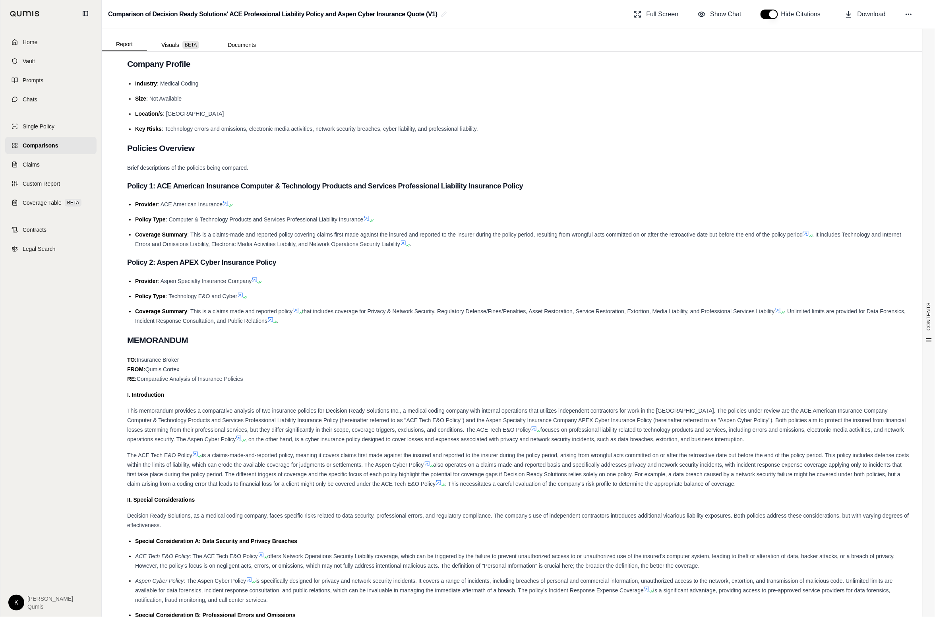
scroll to position [0, 0]
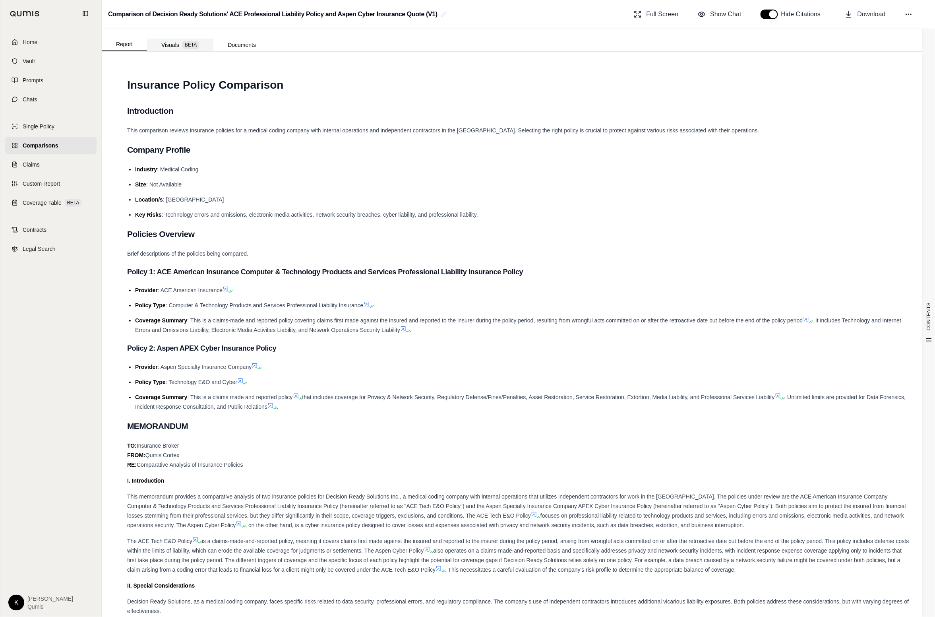
click at [174, 42] on button "Visuals BETA" at bounding box center [180, 45] width 66 height 13
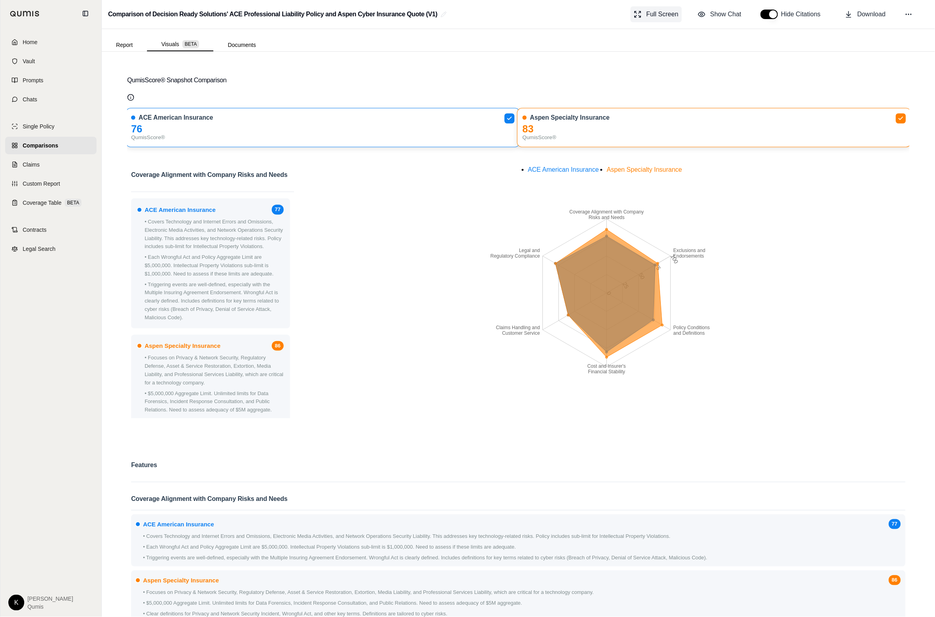
click at [669, 12] on span "Full Screen" at bounding box center [663, 15] width 32 height 10
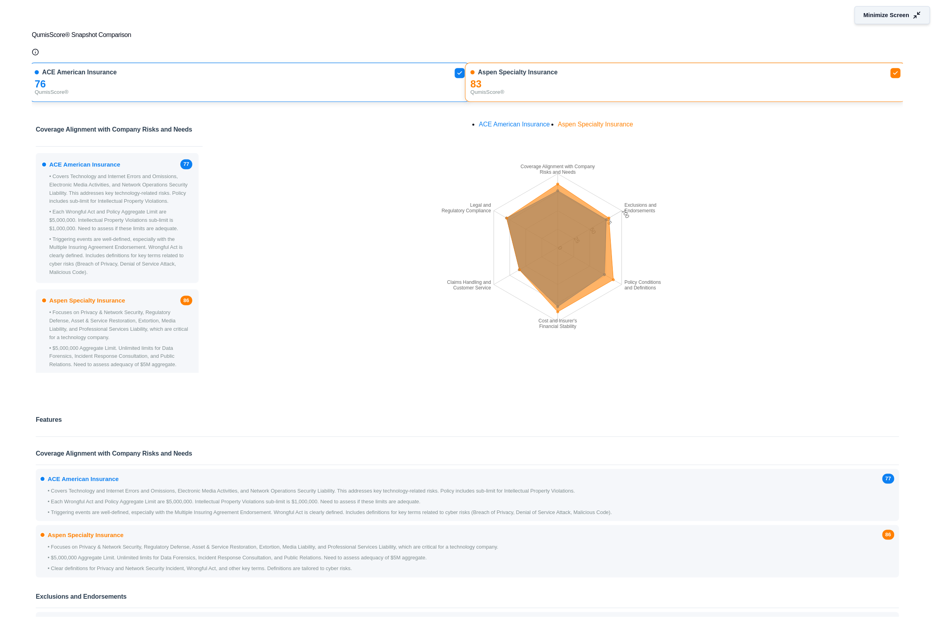
click at [707, 16] on button "Minimize Screen" at bounding box center [893, 15] width 76 height 18
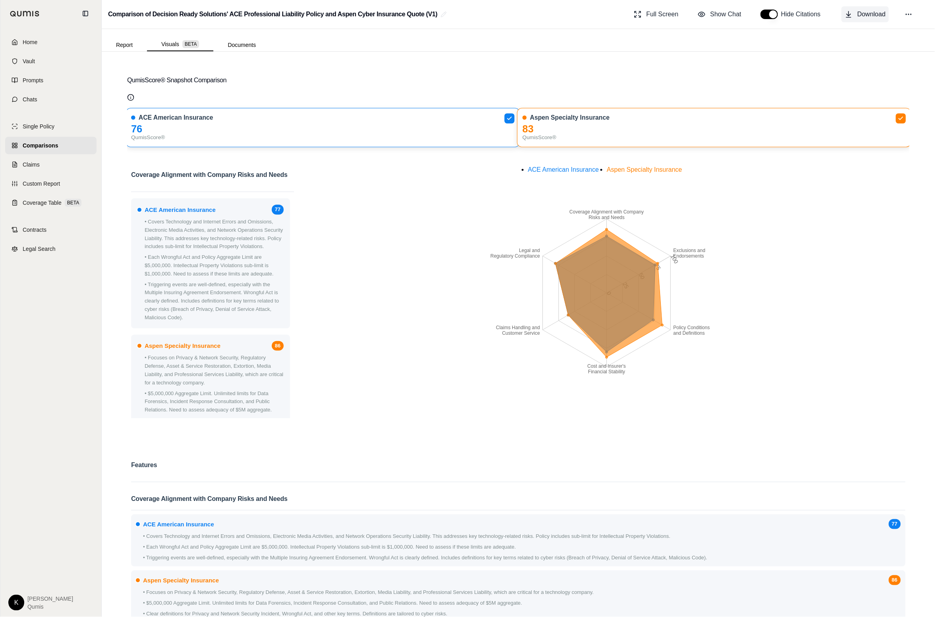
click at [707, 12] on span "Download" at bounding box center [872, 15] width 28 height 10
click at [55, 230] on link "Contracts" at bounding box center [50, 229] width 91 height 17
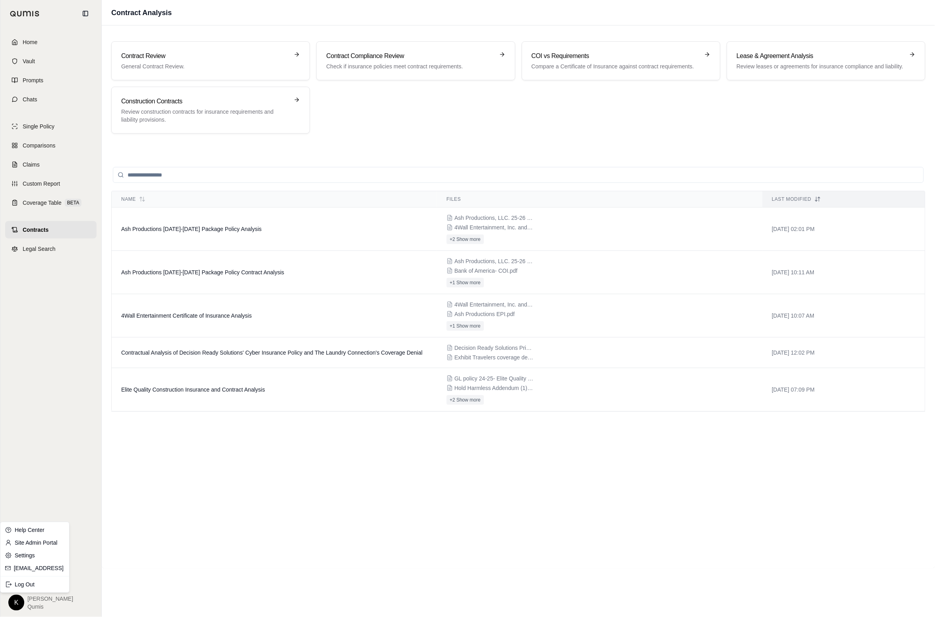
click at [14, 607] on html "Home Vault Prompts Chats Single Policy Comparisons Claims Custom Report Coverag…" at bounding box center [467, 308] width 935 height 617
click at [20, 571] on link "[EMAIL_ADDRESS]" at bounding box center [39, 568] width 51 height 8
click at [15, 605] on html "Home Vault Prompts Chats Single Policy Comparisons Claims Custom Report Coverag…" at bounding box center [467, 308] width 935 height 617
click at [53, 542] on link "Site Admin Portal" at bounding box center [35, 543] width 66 height 13
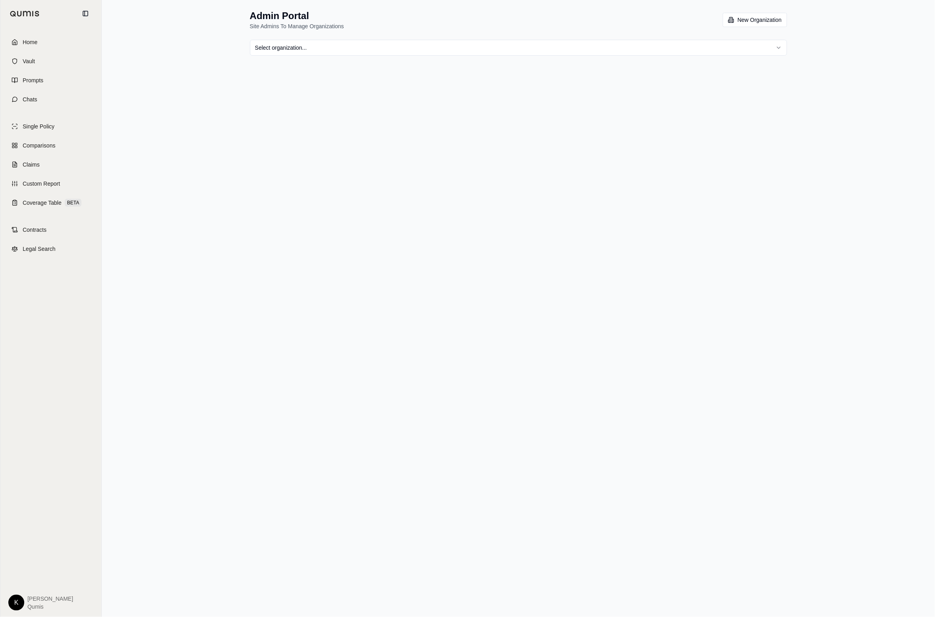
click at [354, 56] on div "Admin Portal Site Admins To Manage Organizations New Organization Select organi…" at bounding box center [518, 32] width 556 height 65
click at [348, 47] on html "Home Vault Prompts Chats Single Policy Comparisons Claims Custom Report Coverag…" at bounding box center [467, 308] width 935 height 617
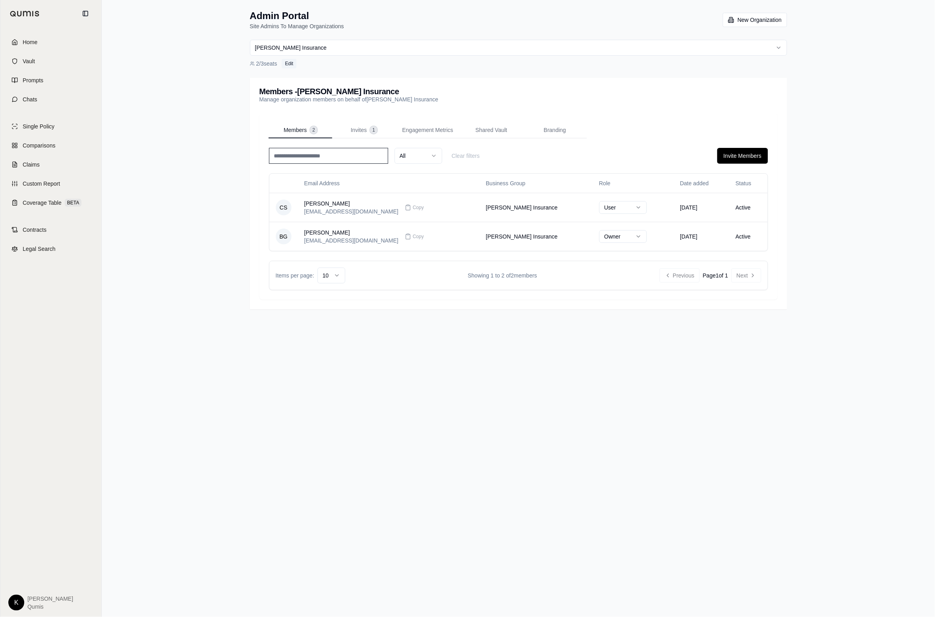
click at [288, 62] on button "Edit" at bounding box center [289, 64] width 15 height 10
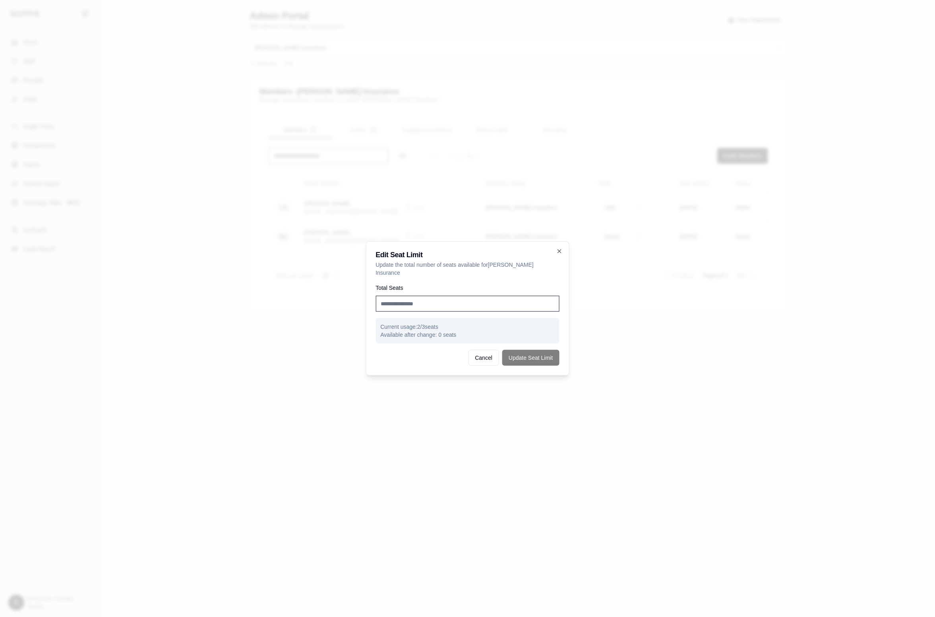
click at [451, 302] on input "Total Seats" at bounding box center [468, 304] width 184 height 16
type input "*"
click at [532, 357] on button "Update Seat Limit" at bounding box center [530, 358] width 57 height 16
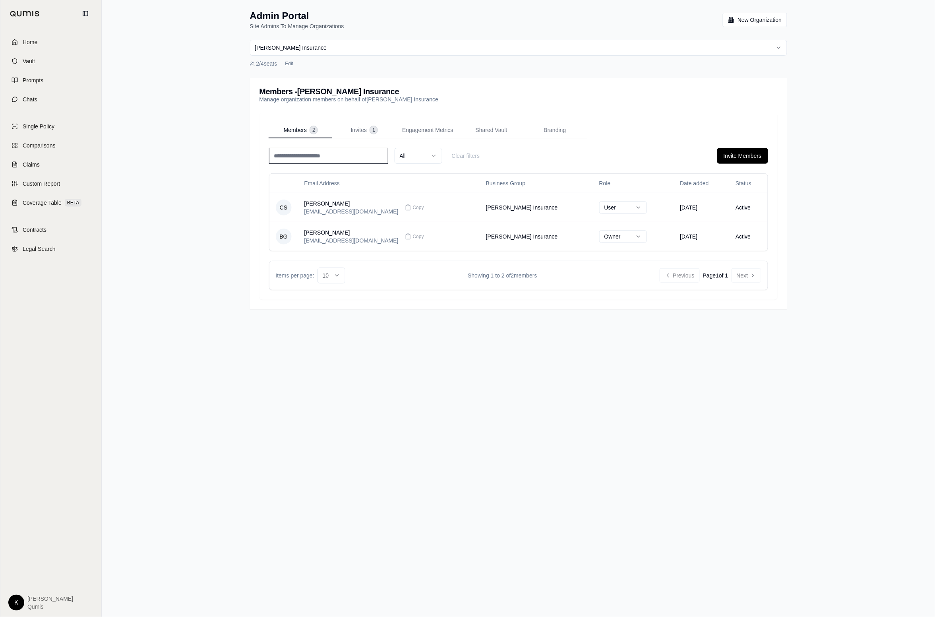
click at [15, 603] on html "Home Vault Prompts Chats Single Policy Comparisons Claims Custom Report Coverag…" at bounding box center [467, 308] width 935 height 617
click at [41, 570] on link "[EMAIL_ADDRESS]" at bounding box center [39, 568] width 51 height 8
click at [17, 604] on html "Home Vault Prompts Chats Single Policy Comparisons Claims Custom Report Coverag…" at bounding box center [467, 308] width 935 height 617
click at [27, 586] on div "Log Out" at bounding box center [35, 584] width 66 height 13
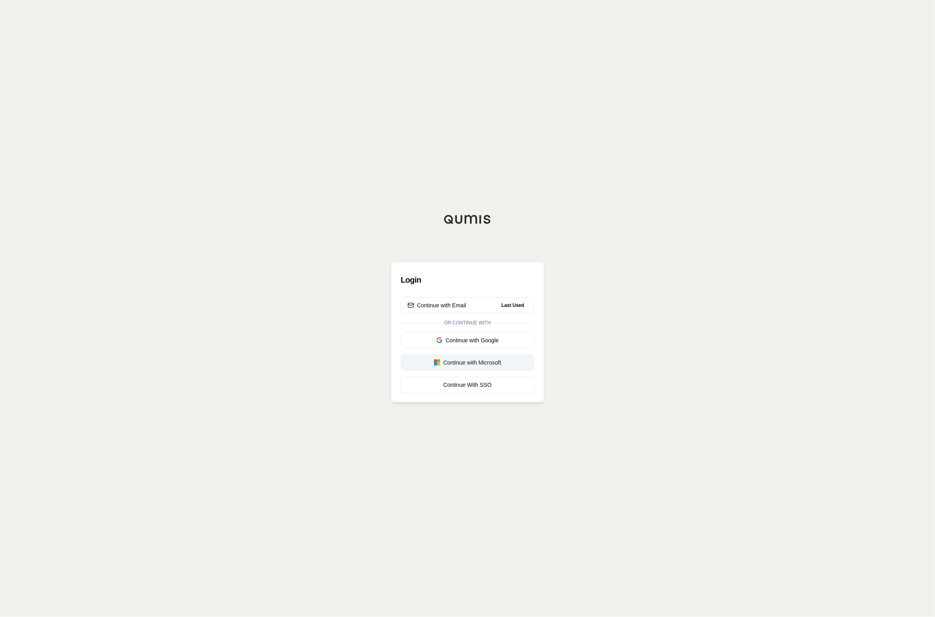
click at [467, 365] on div "Continue with Microsoft" at bounding box center [468, 363] width 120 height 8
